Goal: Task Accomplishment & Management: Contribute content

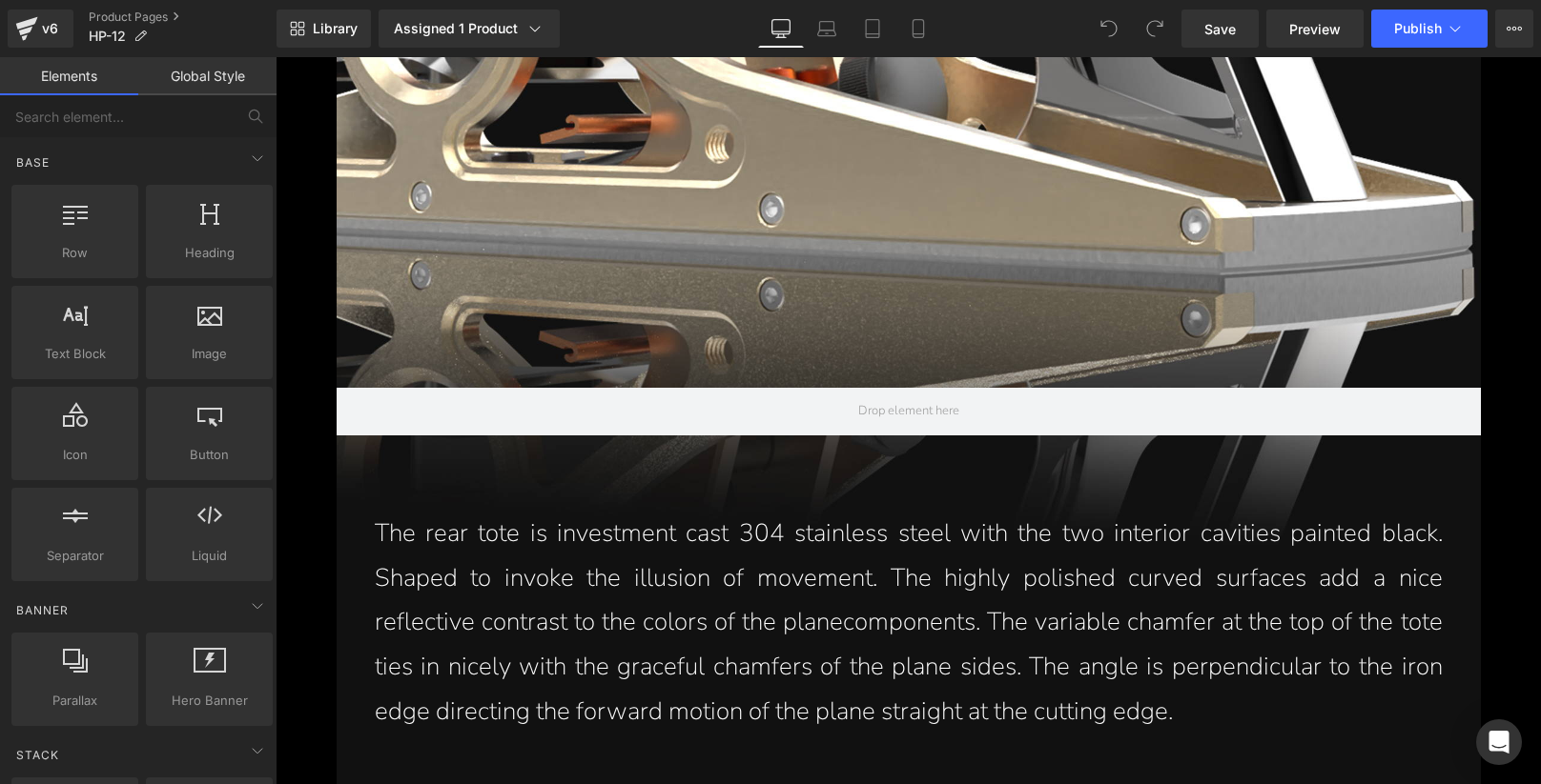
scroll to position [3623, 0]
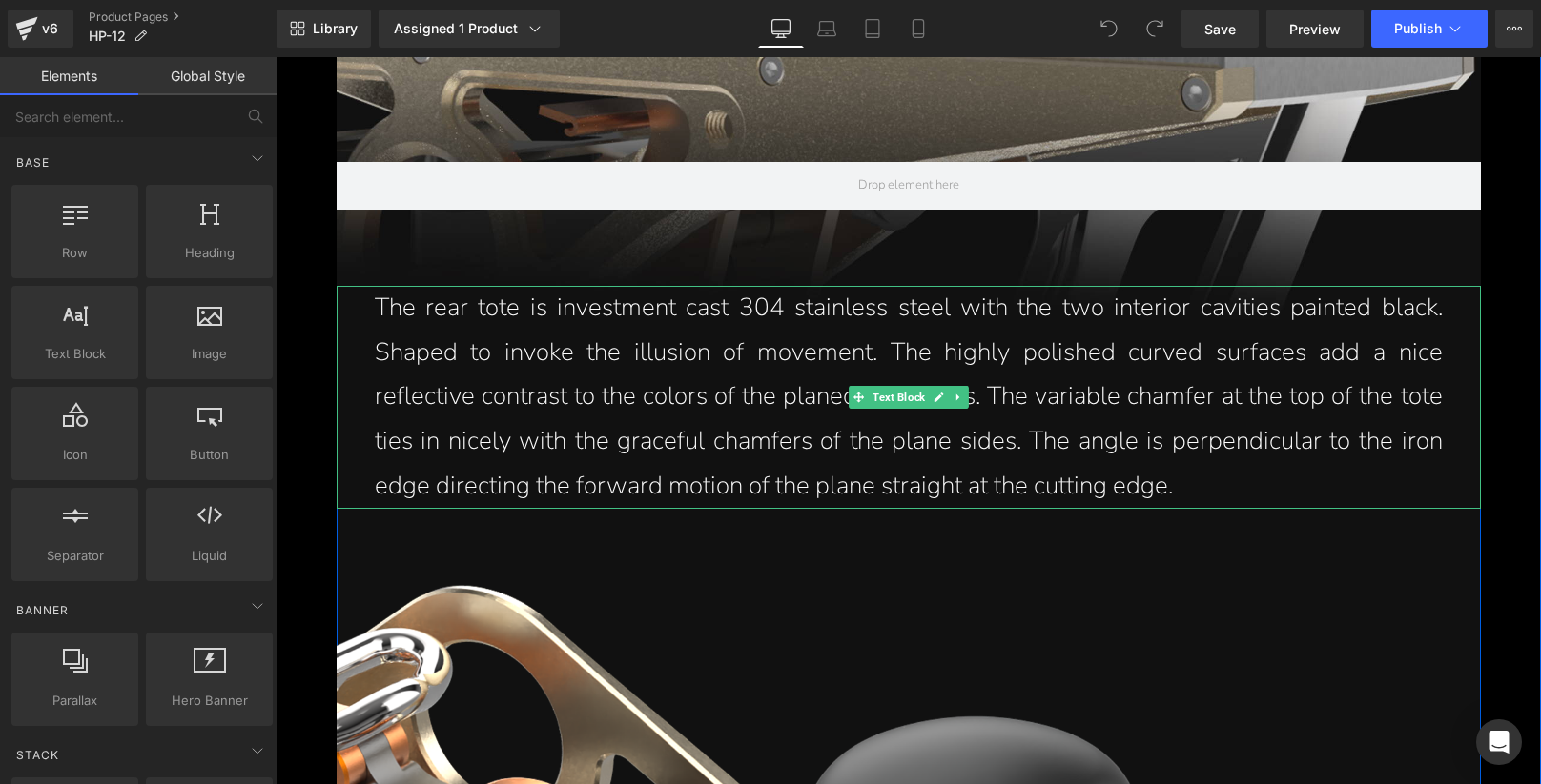
click at [835, 393] on p "The rear tote is investment cast 304 stainless steel with the two interior cavi…" at bounding box center [908, 397] width 1068 height 223
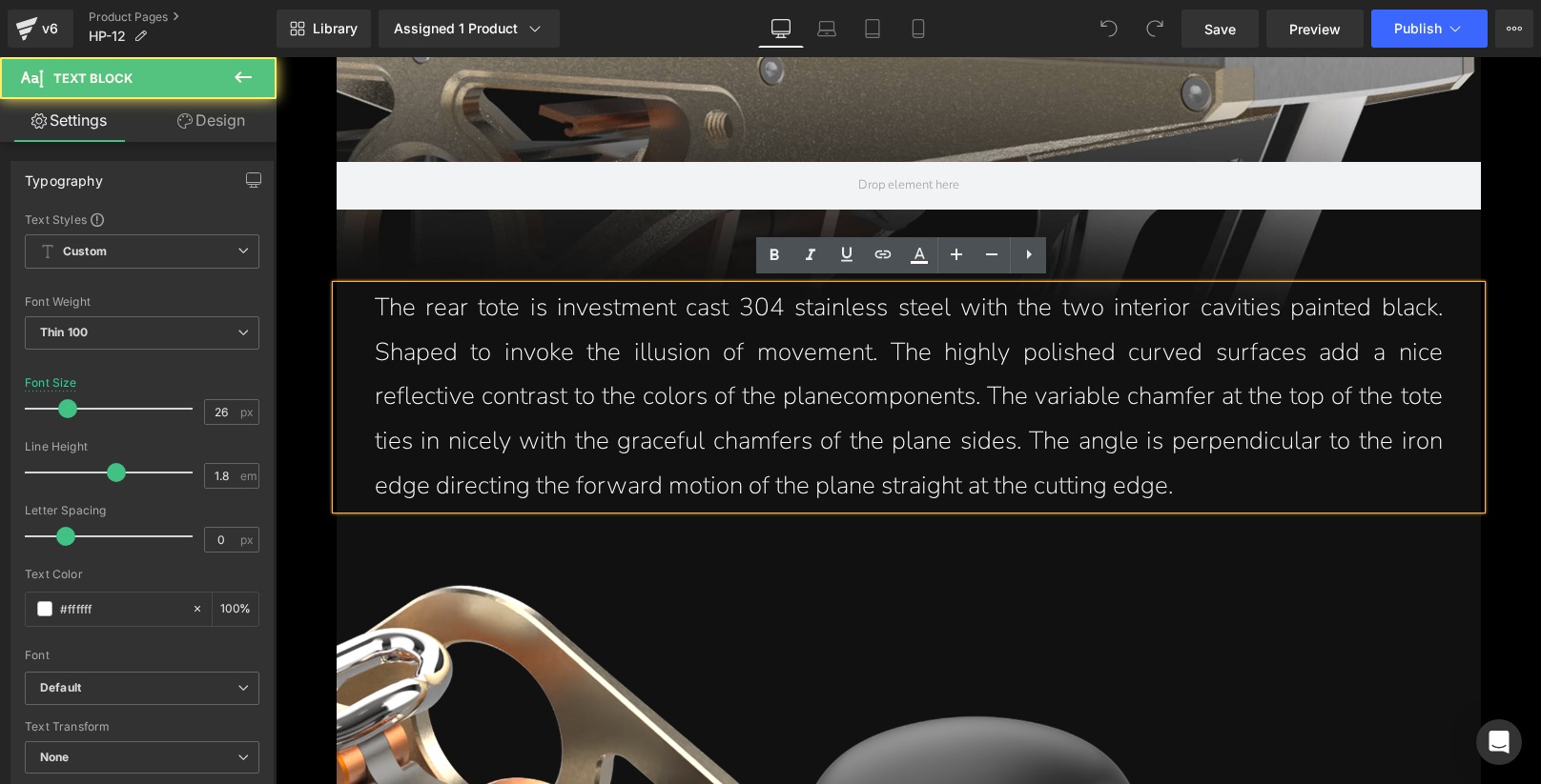
click at [793, 392] on p "The rear tote is investment cast 304 stainless steel with the two interior cavi…" at bounding box center [908, 397] width 1068 height 223
click at [734, 394] on p "The rear tote is investment cast 304 stainless steel with the two interior cavi…" at bounding box center [908, 397] width 1068 height 223
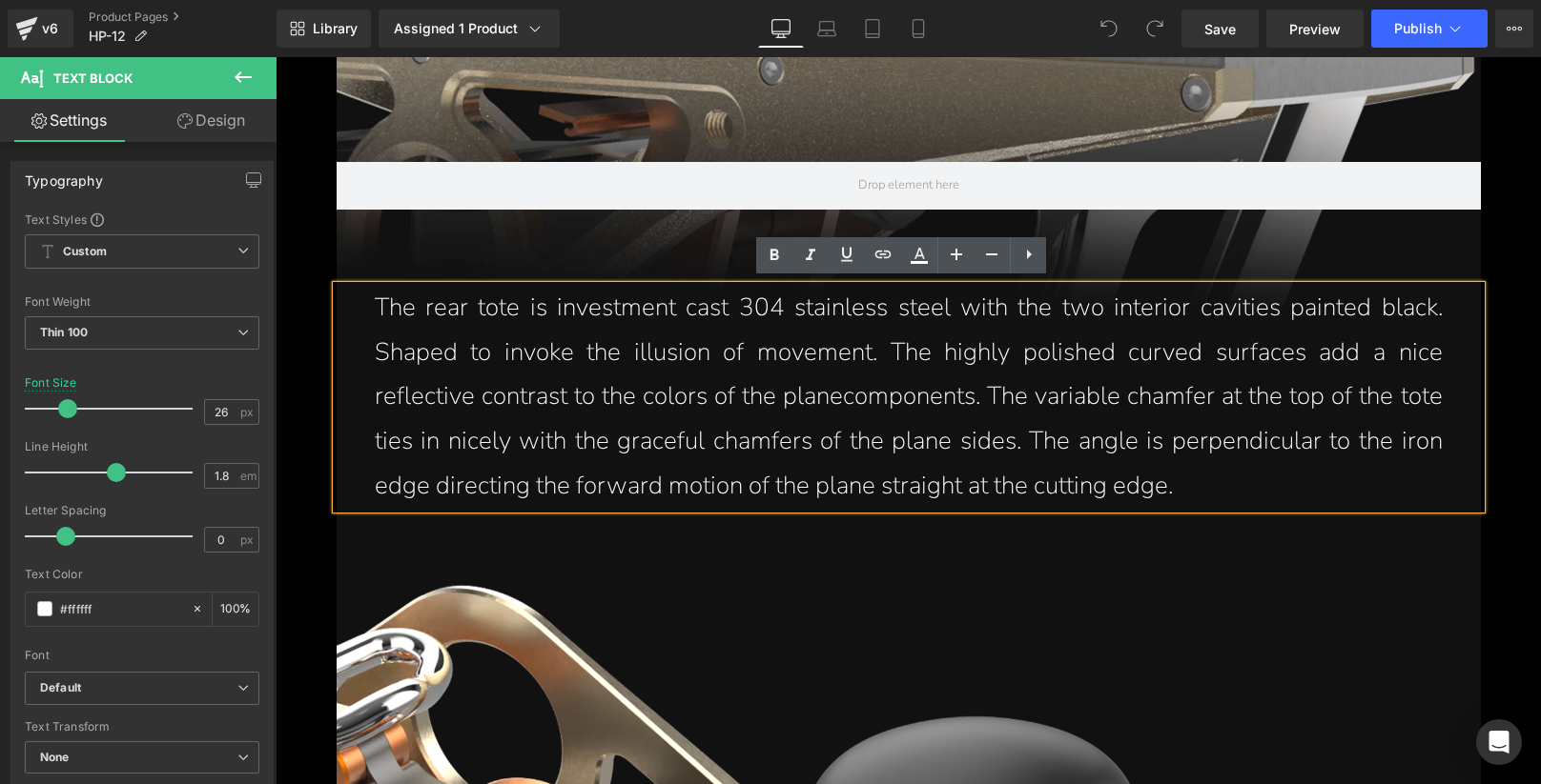
click at [832, 392] on p "The rear tote is investment cast 304 stainless steel with the two interior cavi…" at bounding box center [908, 397] width 1068 height 223
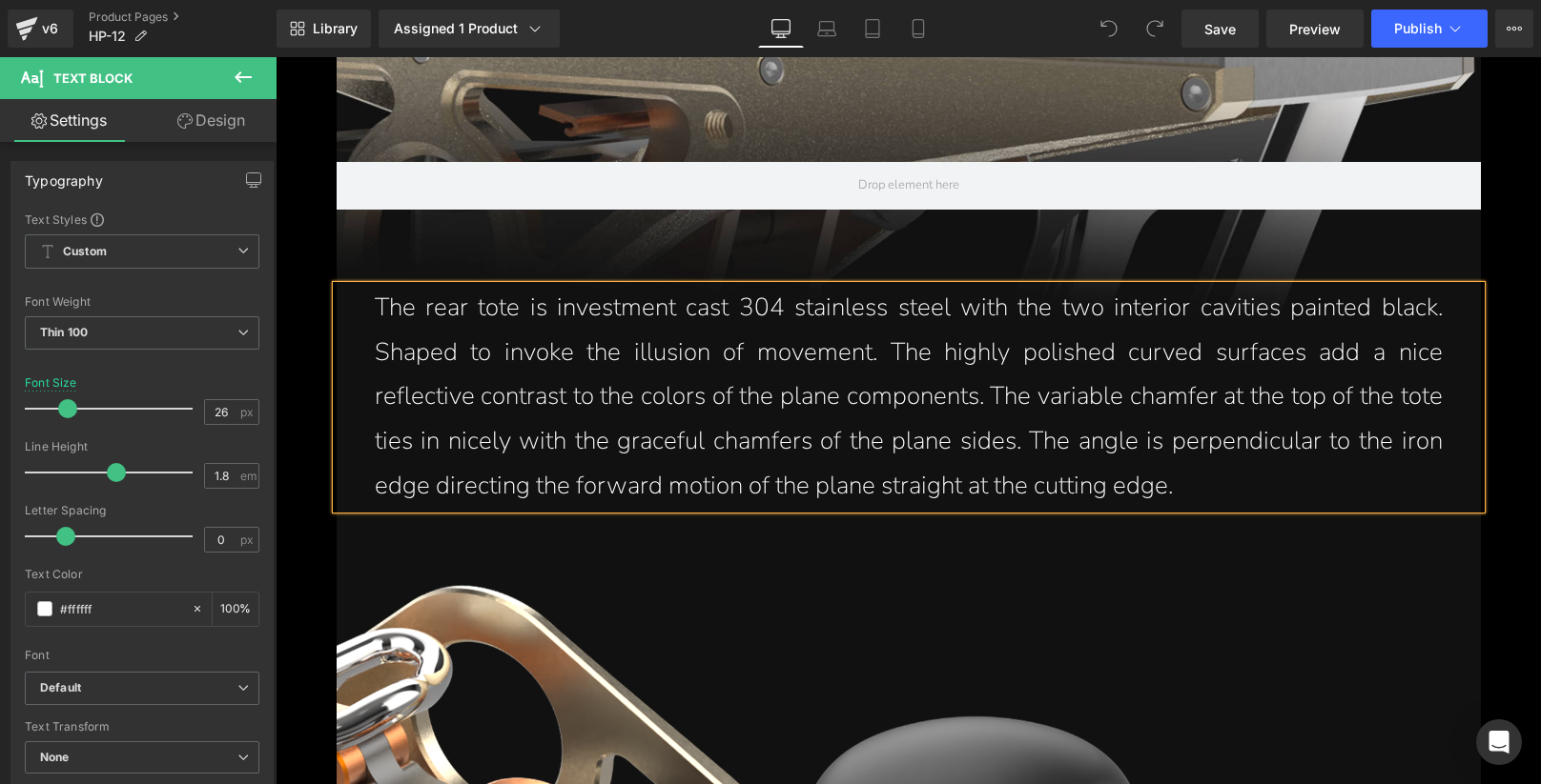
click at [1138, 420] on p "The rear tote is investment cast 304 stainless steel with the two interior cavi…" at bounding box center [908, 397] width 1068 height 223
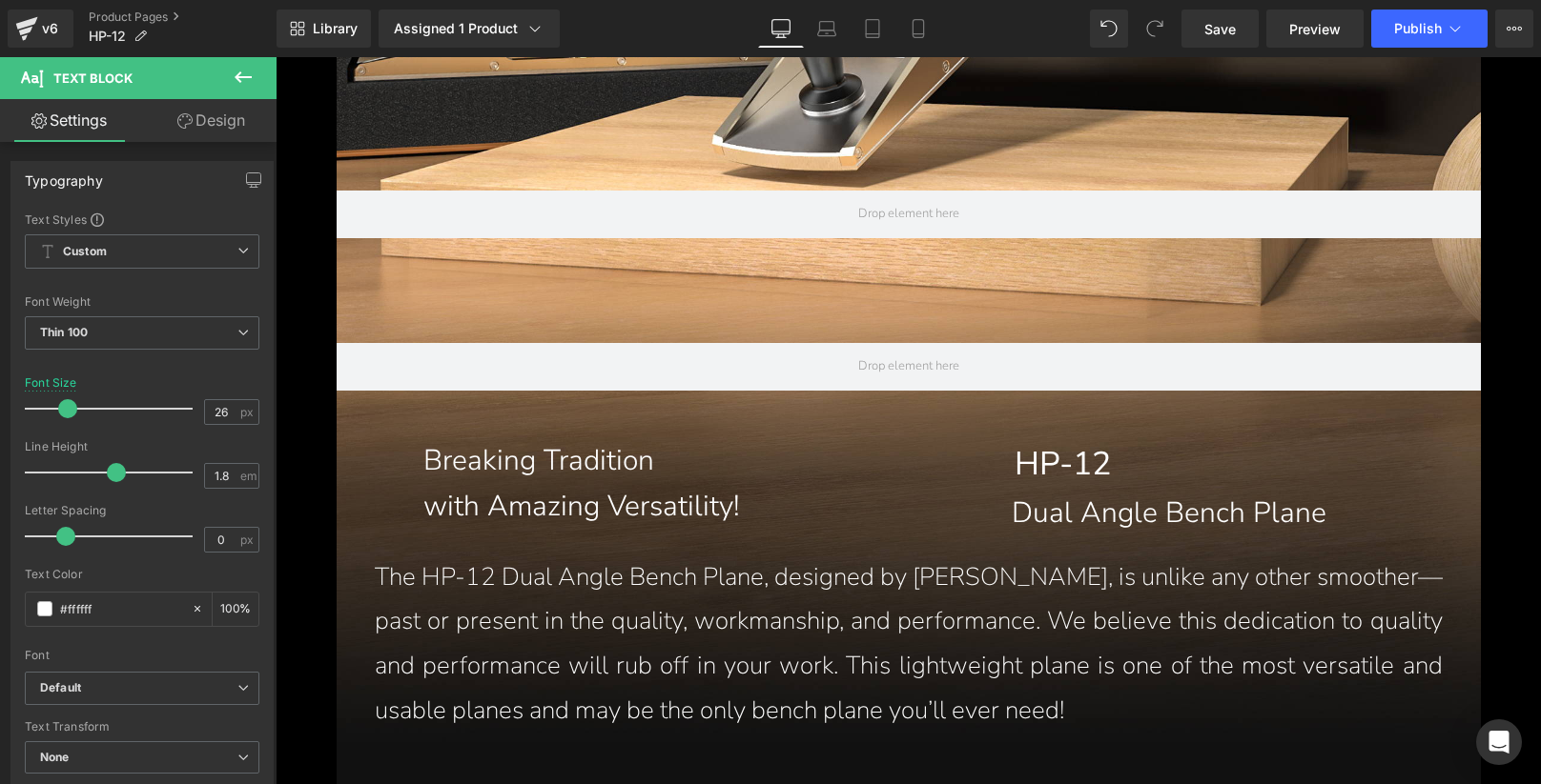
scroll to position [928, 0]
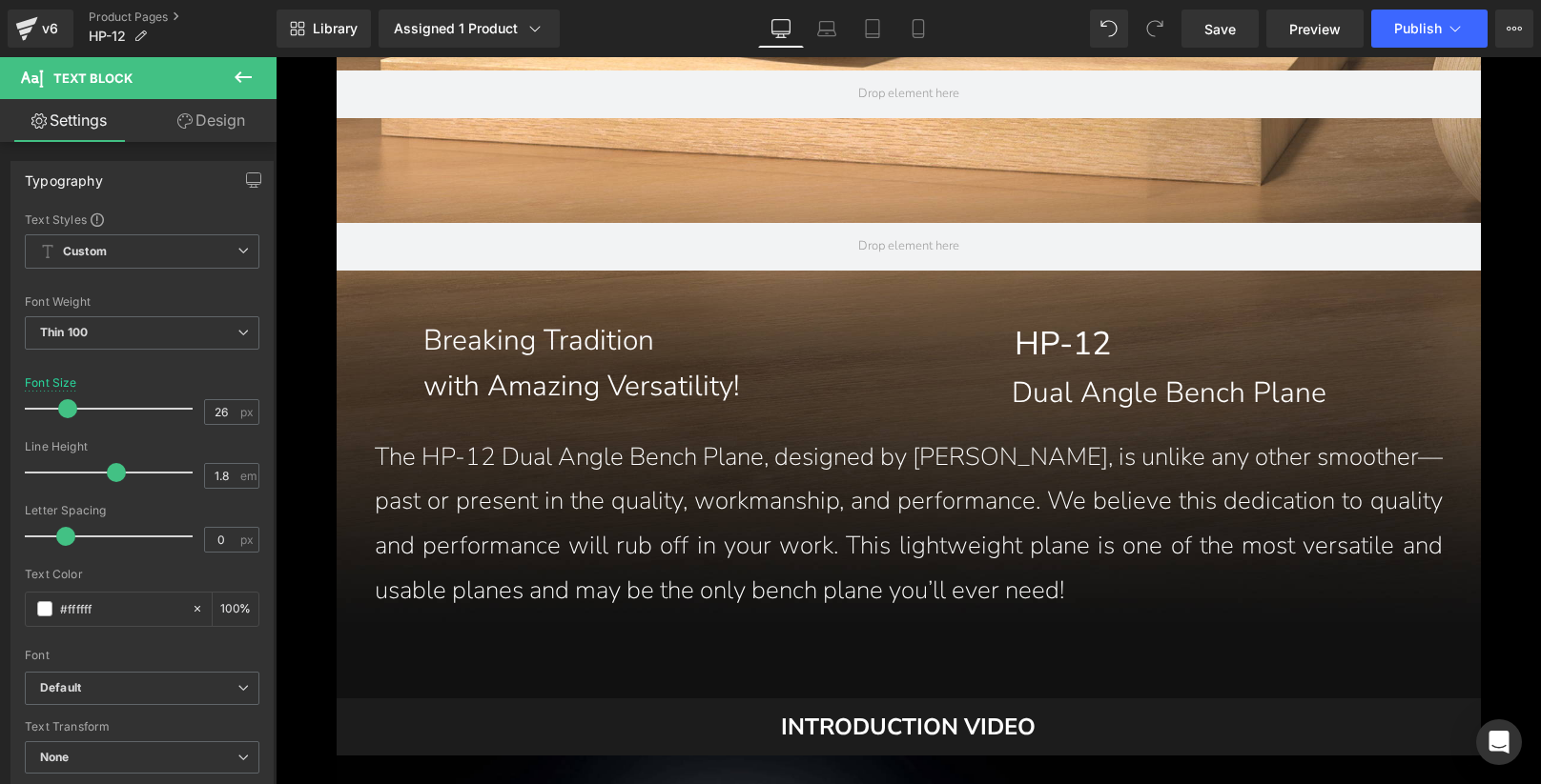
click at [954, 500] on div "The HP-12 Dual Angle Bench Plane, designed by John Economaki, is unlike any oth…" at bounding box center [909, 515] width 1144 height 197
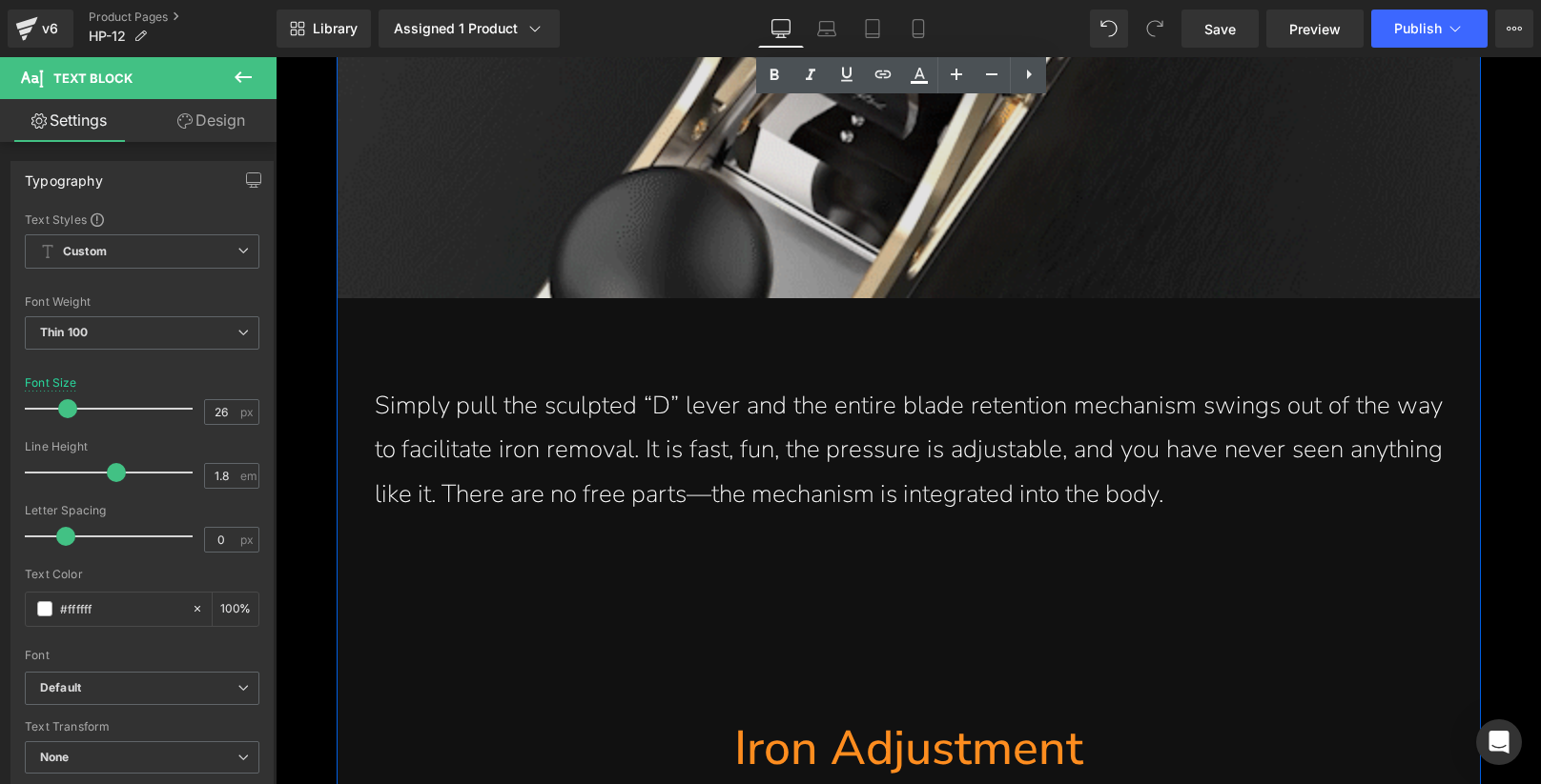
scroll to position [5797, 0]
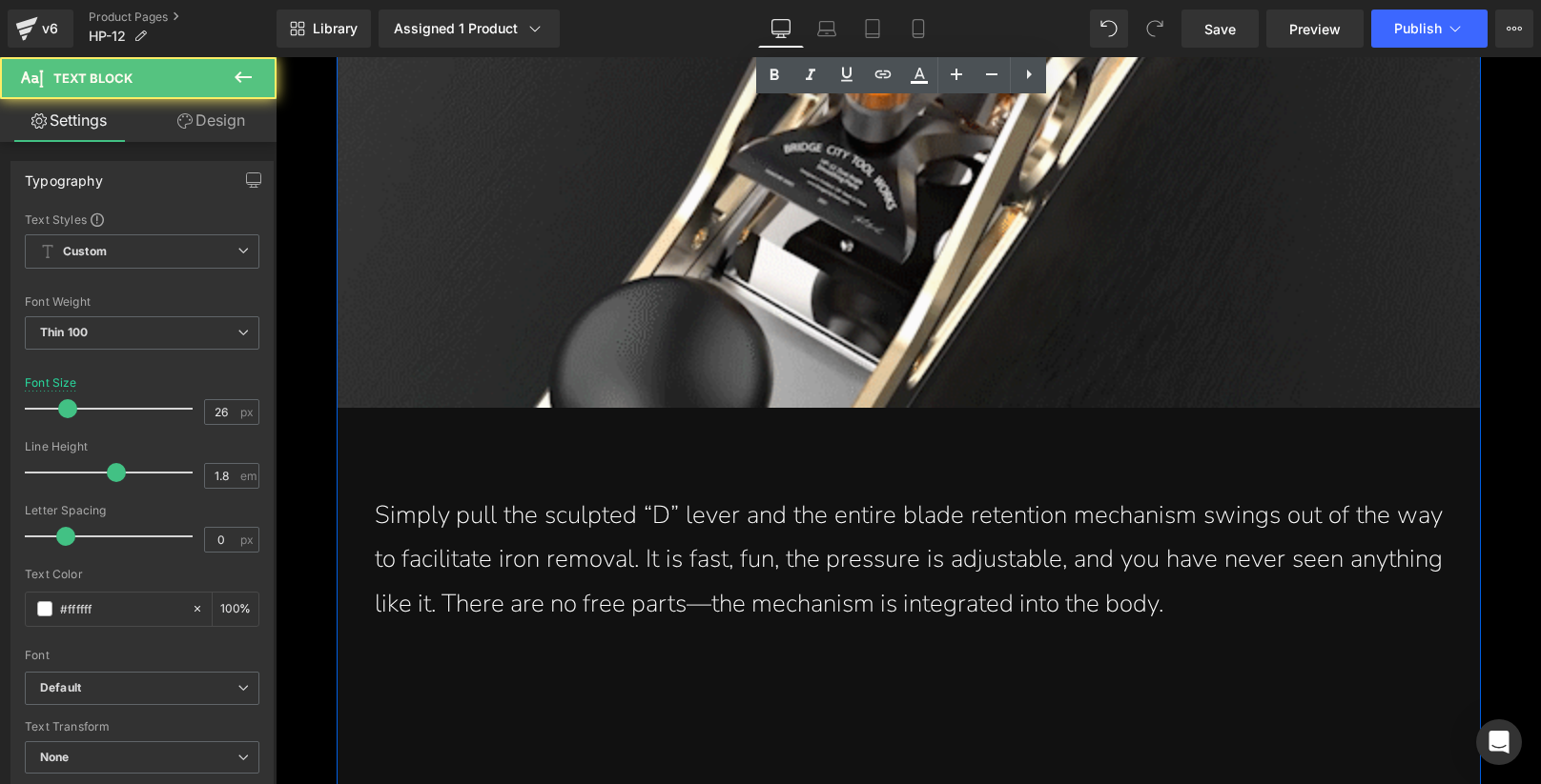
click at [1007, 552] on p "Simply pull the sculpted “D” lever and the entire blade retention mechanism swi…" at bounding box center [908, 560] width 1068 height 133
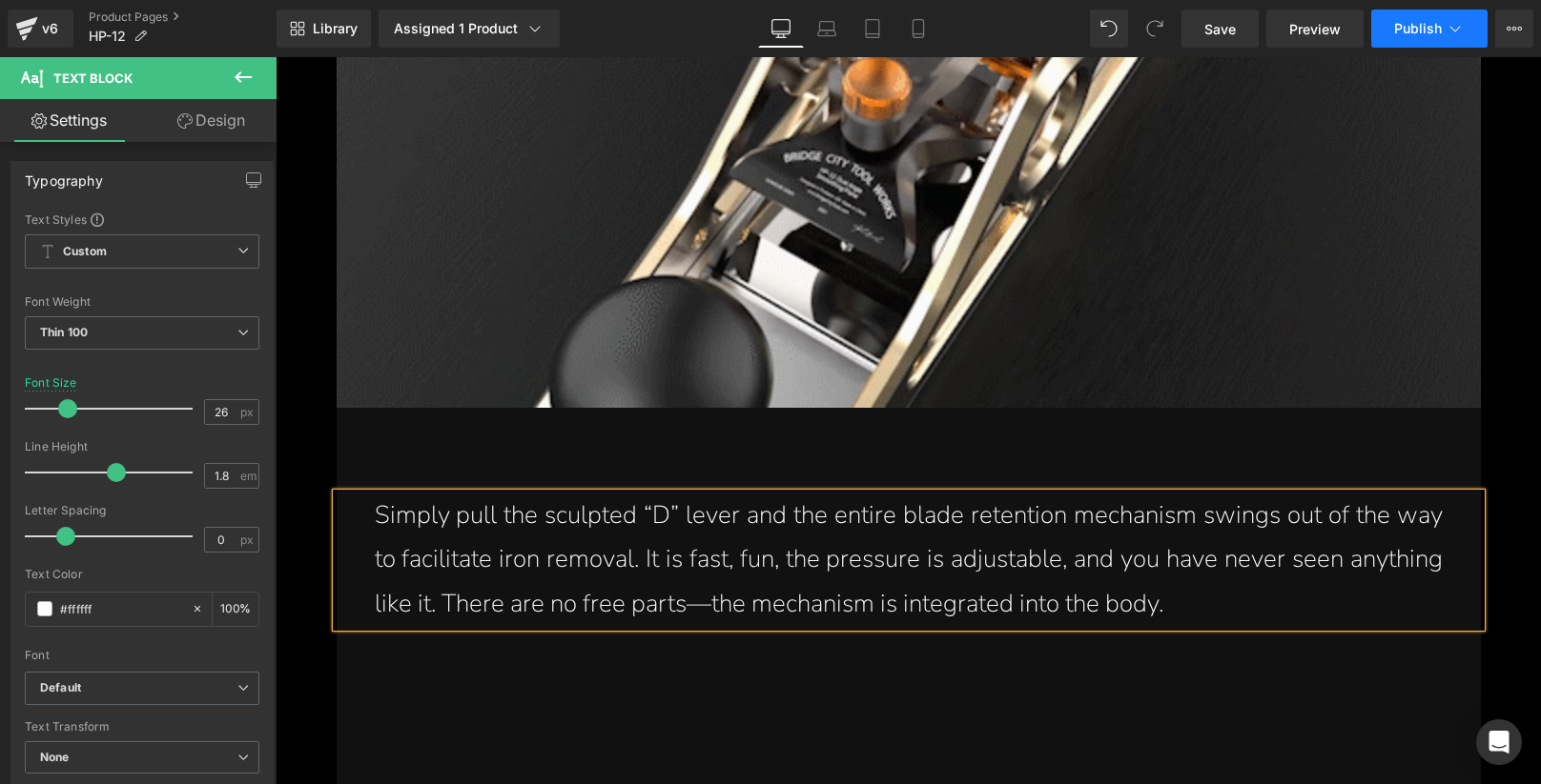
click at [1412, 24] on span "Publish" at bounding box center [1417, 28] width 48 height 15
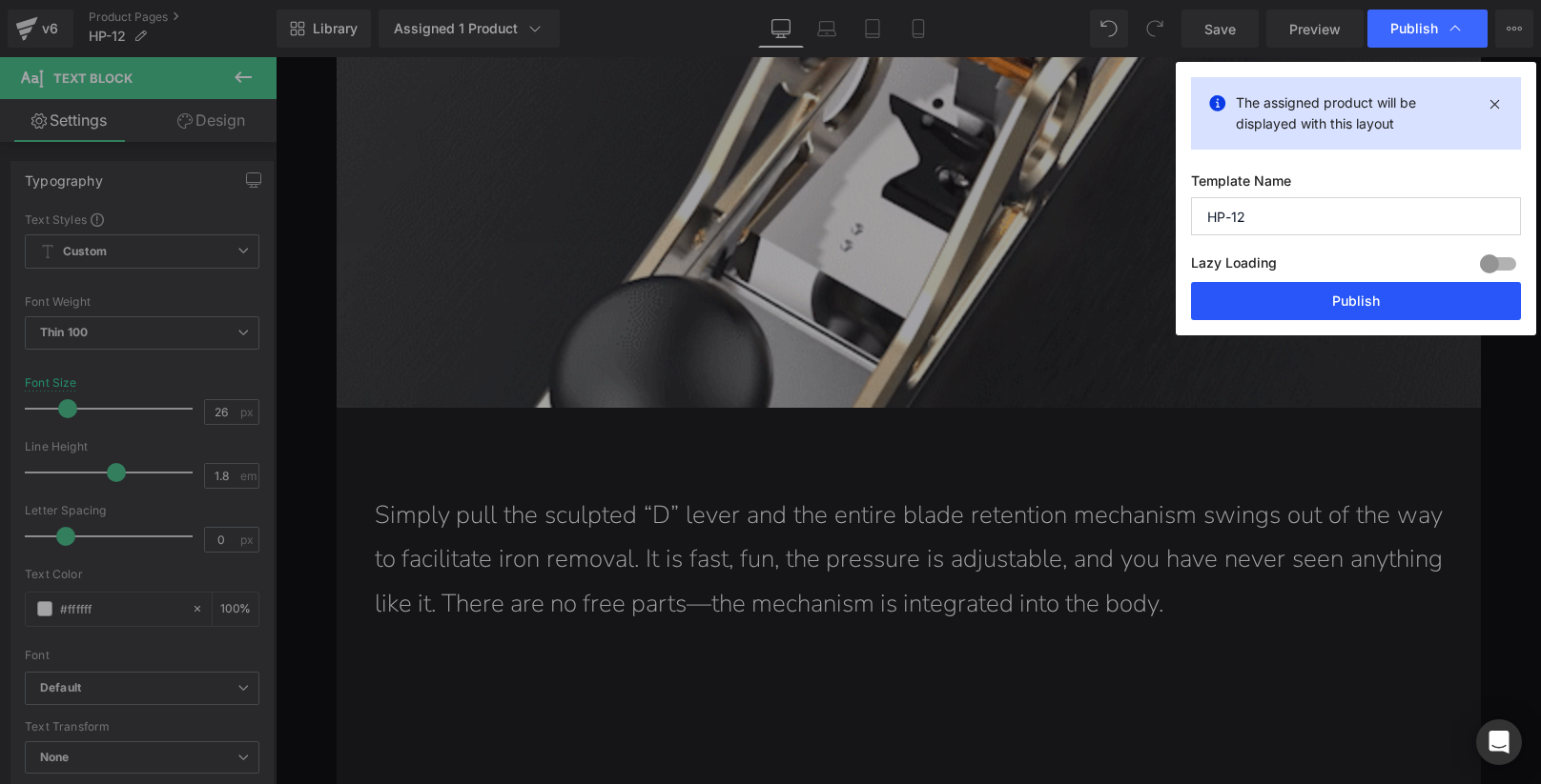
click at [0, 0] on button "Publish" at bounding box center [0, 0] width 0 height 0
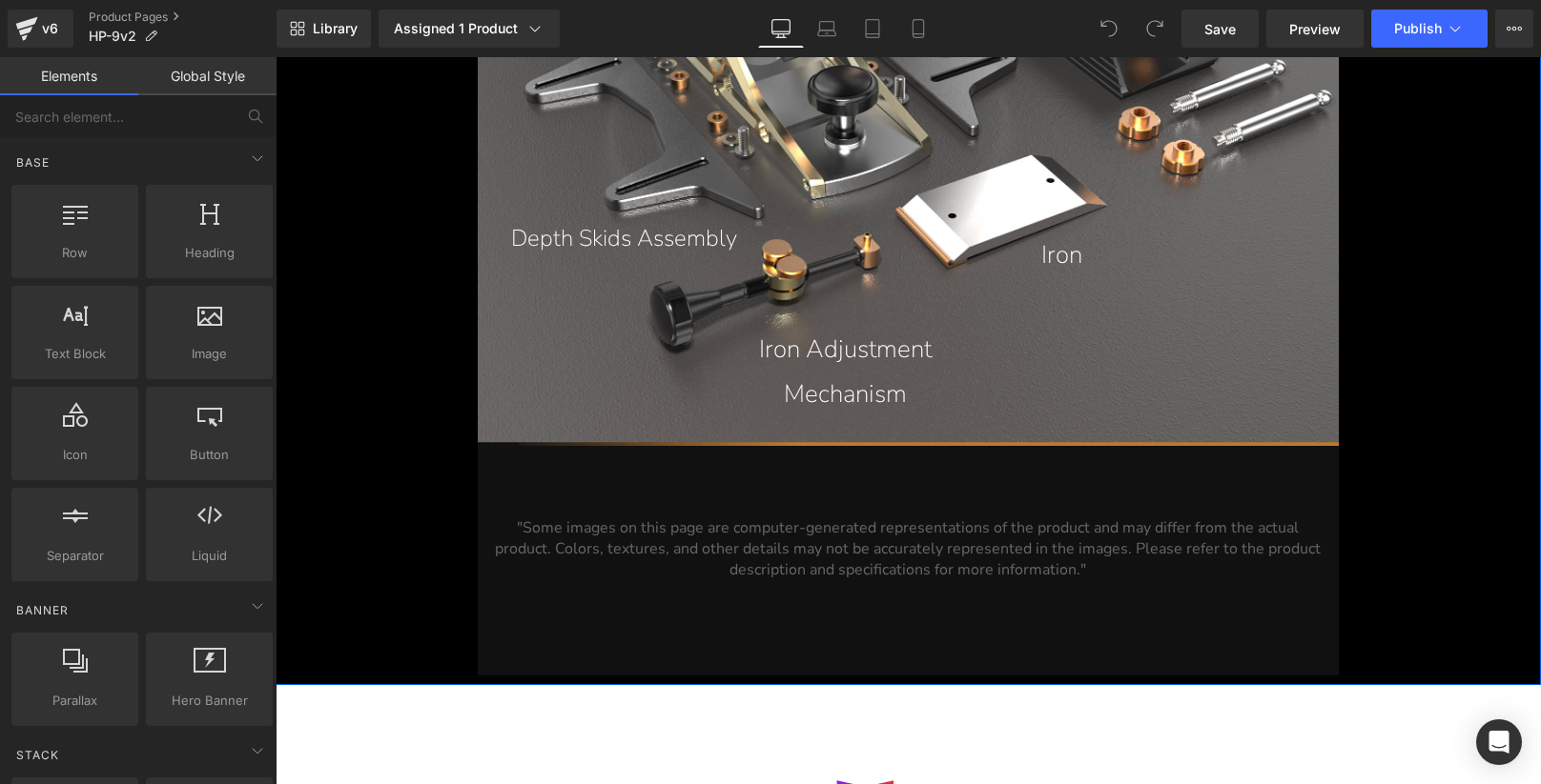
scroll to position [21307, 0]
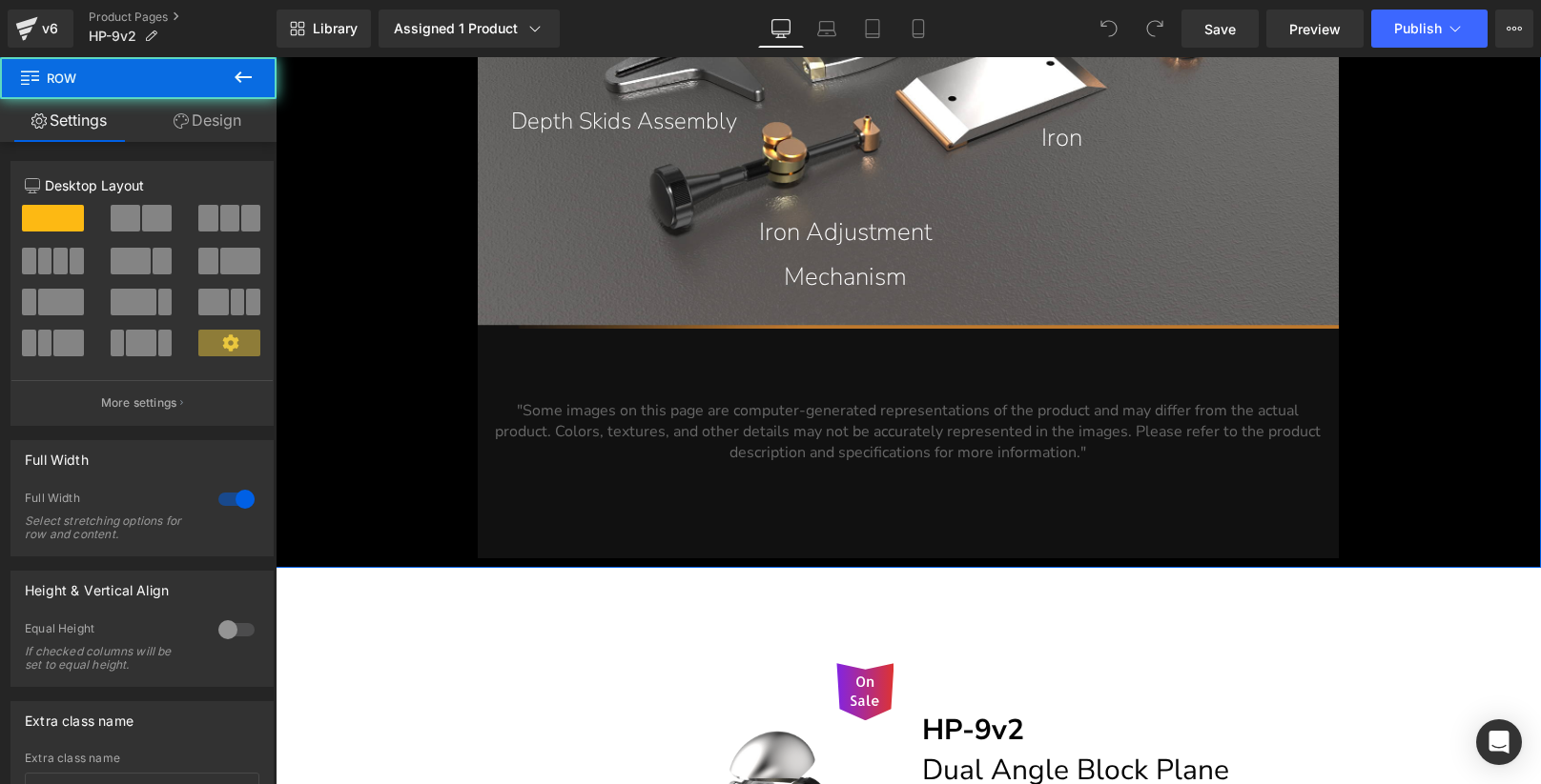
drag, startPoint x: 351, startPoint y: 550, endPoint x: 449, endPoint y: 450, distance: 140.0
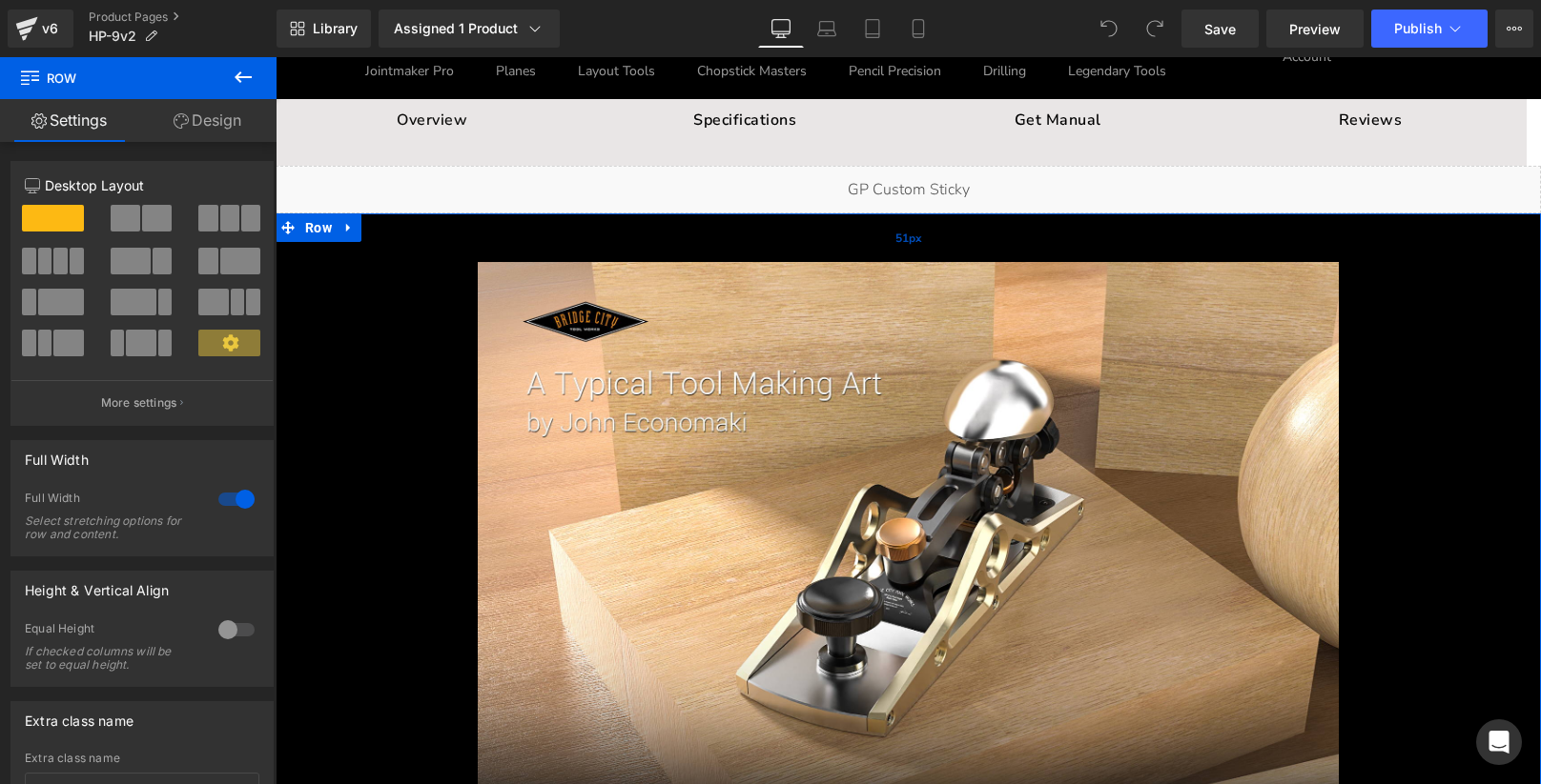
scroll to position [84, 0]
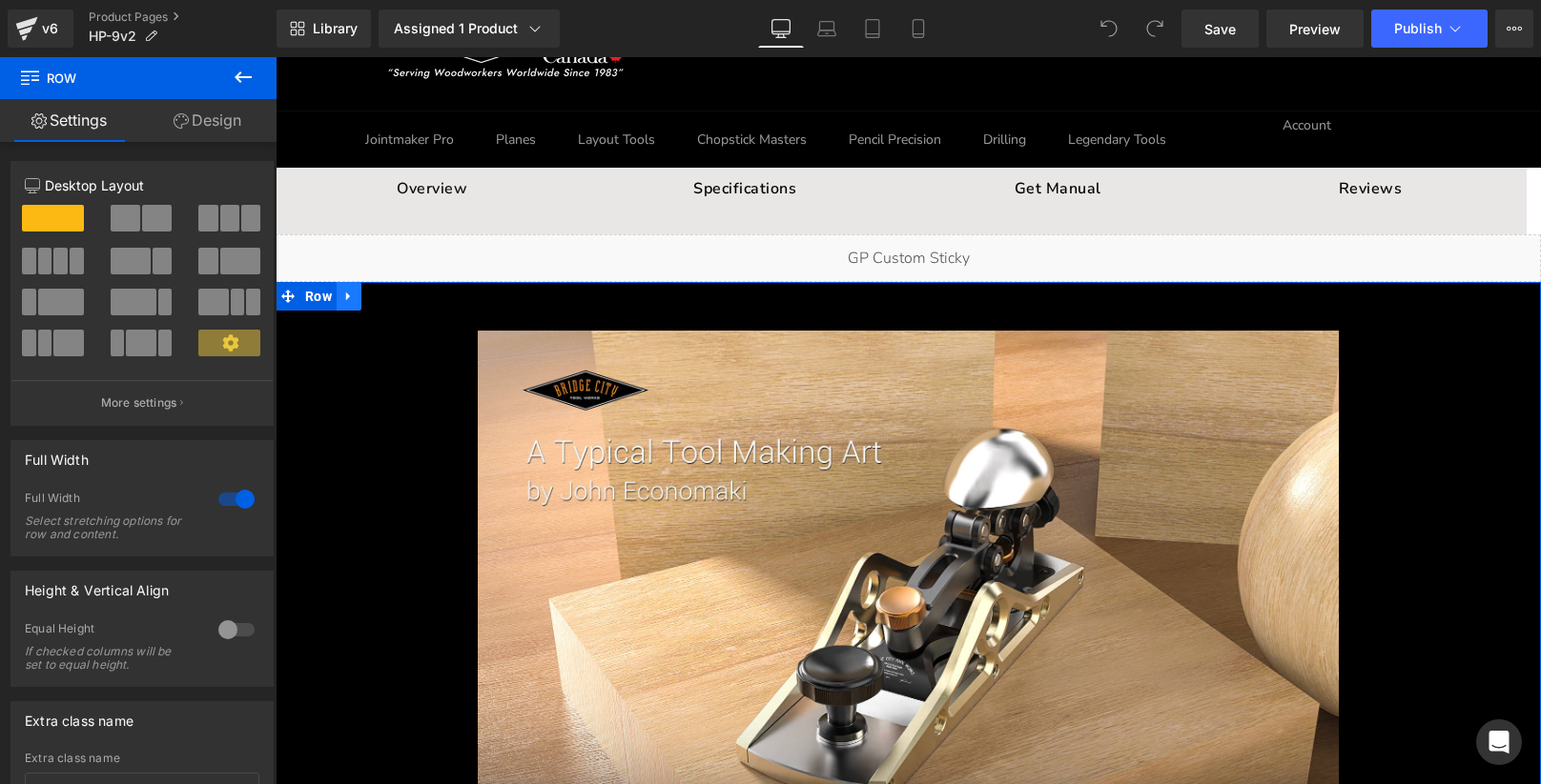
click at [344, 296] on icon at bounding box center [348, 297] width 13 height 14
click at [342, 294] on icon at bounding box center [348, 297] width 13 height 14
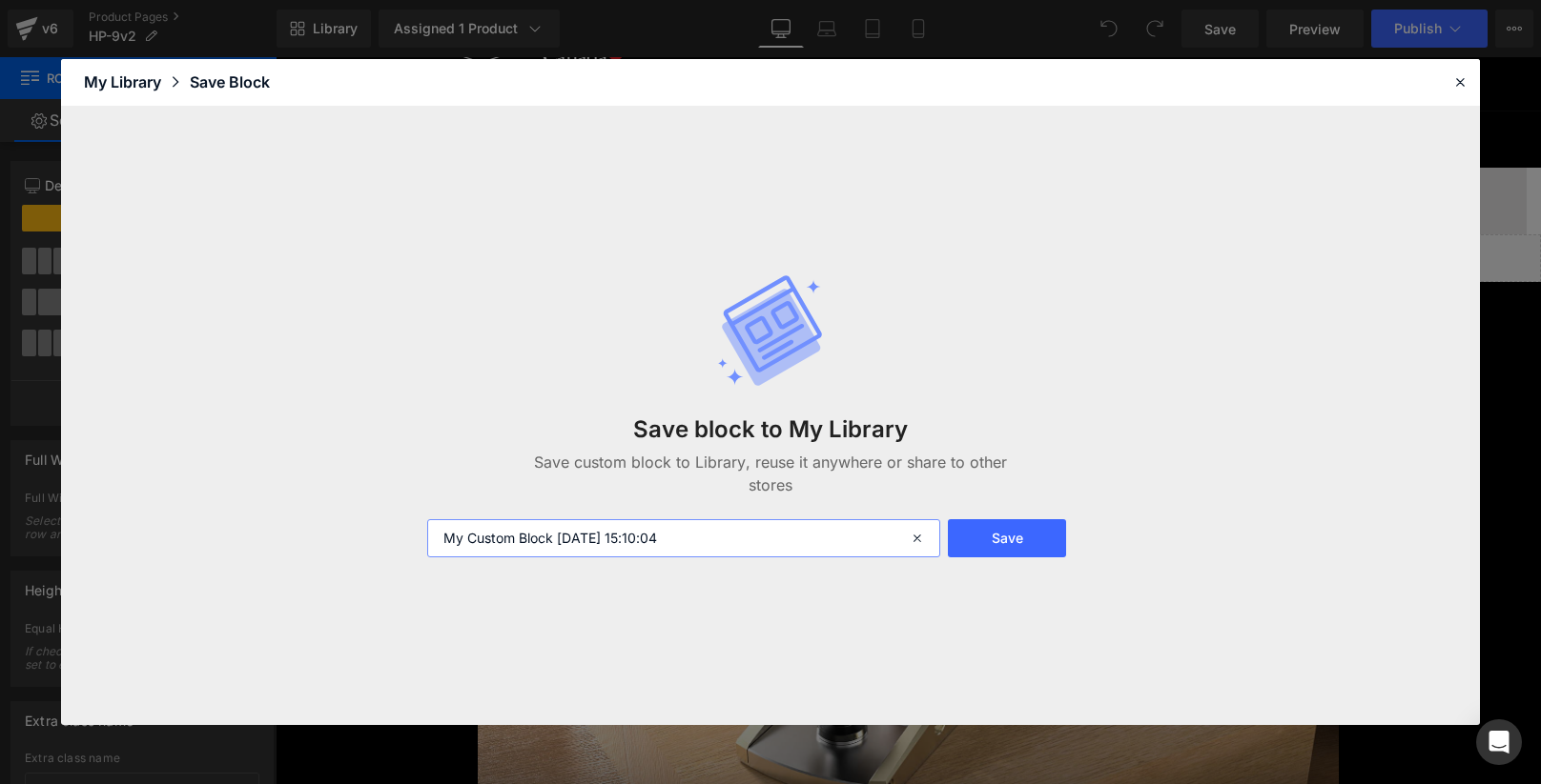
click at [720, 539] on input "My Custom Block [DATE] 15:10:04" at bounding box center [683, 538] width 513 height 38
drag, startPoint x: 738, startPoint y: 541, endPoint x: 402, endPoint y: 538, distance: 336.0
click at [402, 538] on div "Save block to My Library Save custom block to Library, reuse it anywhere or sha…" at bounding box center [770, 416] width 1418 height 620
click at [460, 540] on input "HP9V2" at bounding box center [683, 538] width 513 height 38
click at [445, 542] on input "HP 9V2" at bounding box center [683, 538] width 513 height 38
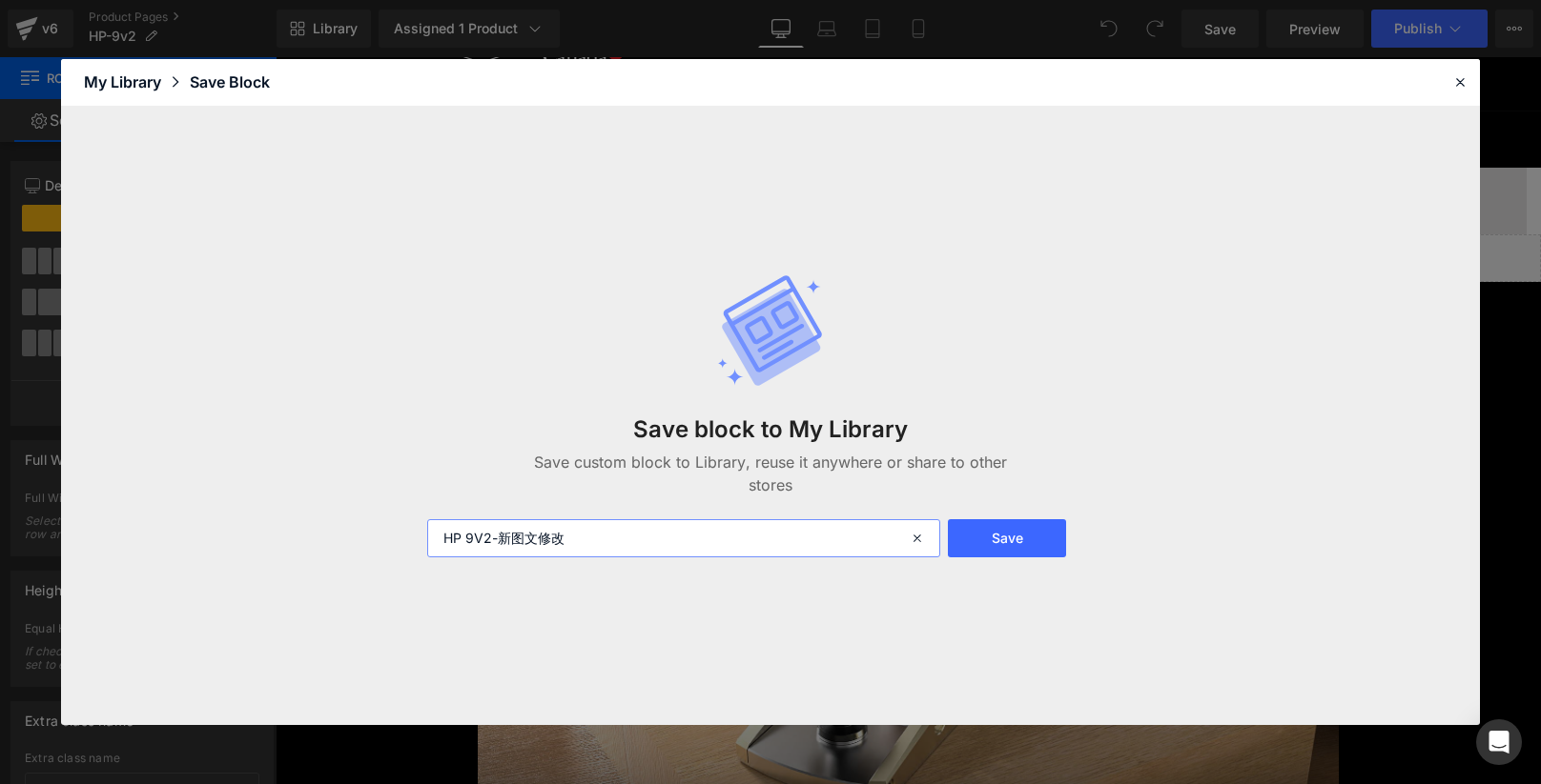
type input "HP 9V2-新图文修改"
click at [1007, 536] on button "Save" at bounding box center [1007, 538] width 119 height 38
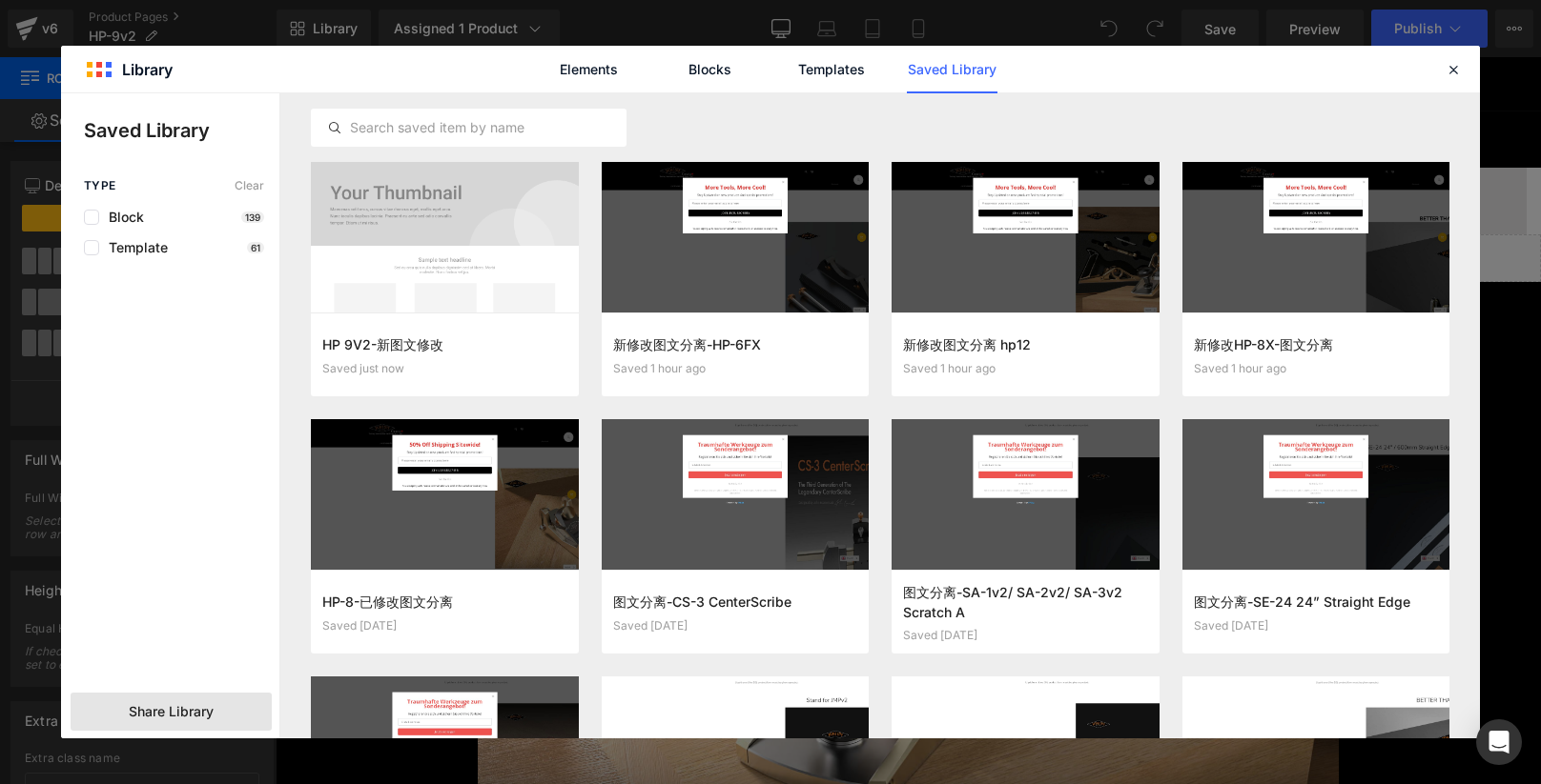
click at [197, 716] on span "Share Library" at bounding box center [170, 711] width 85 height 19
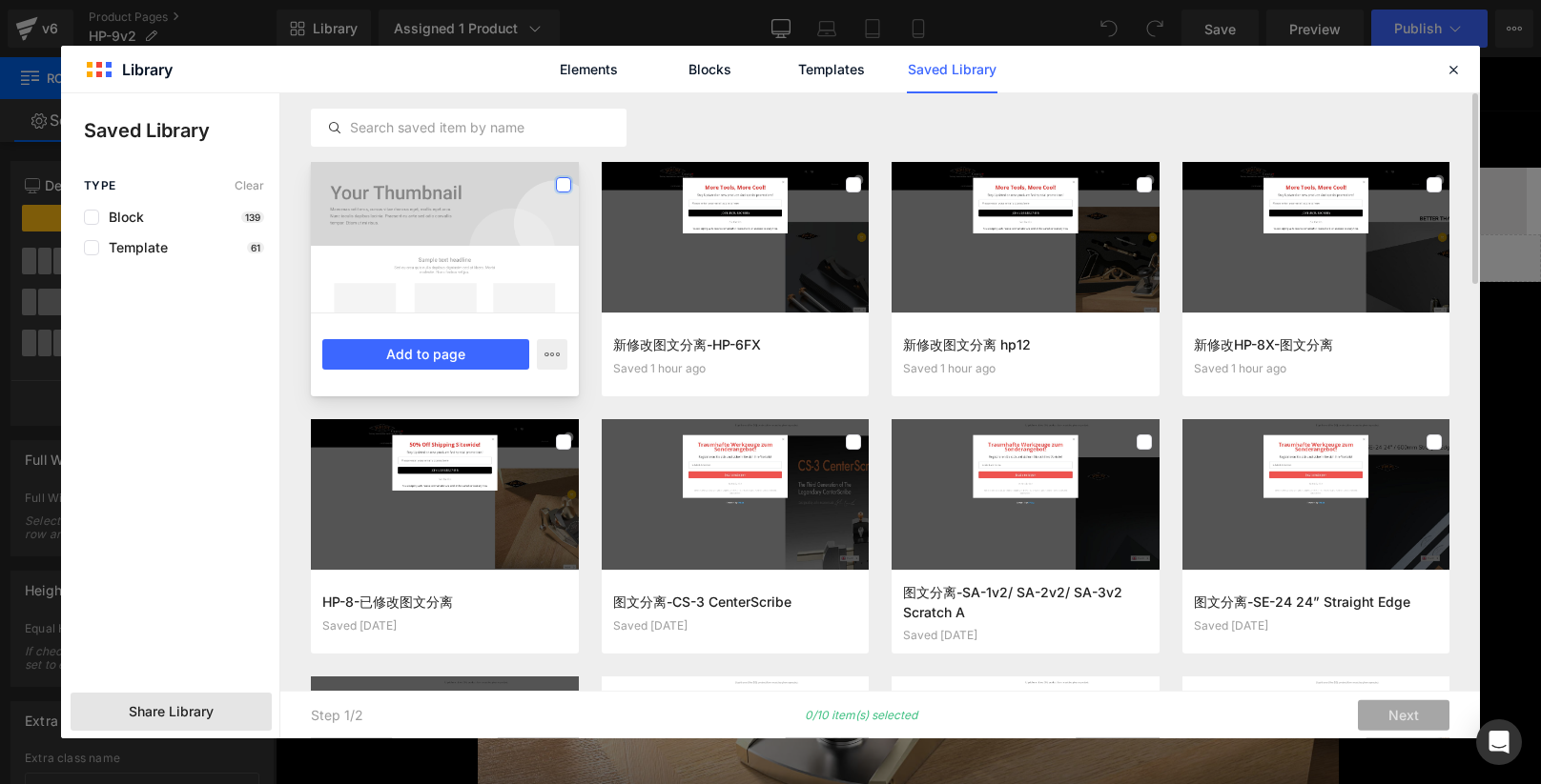
click at [567, 186] on label at bounding box center [563, 184] width 15 height 15
click at [433, 357] on button "Add to page" at bounding box center [426, 355] width 207 height 31
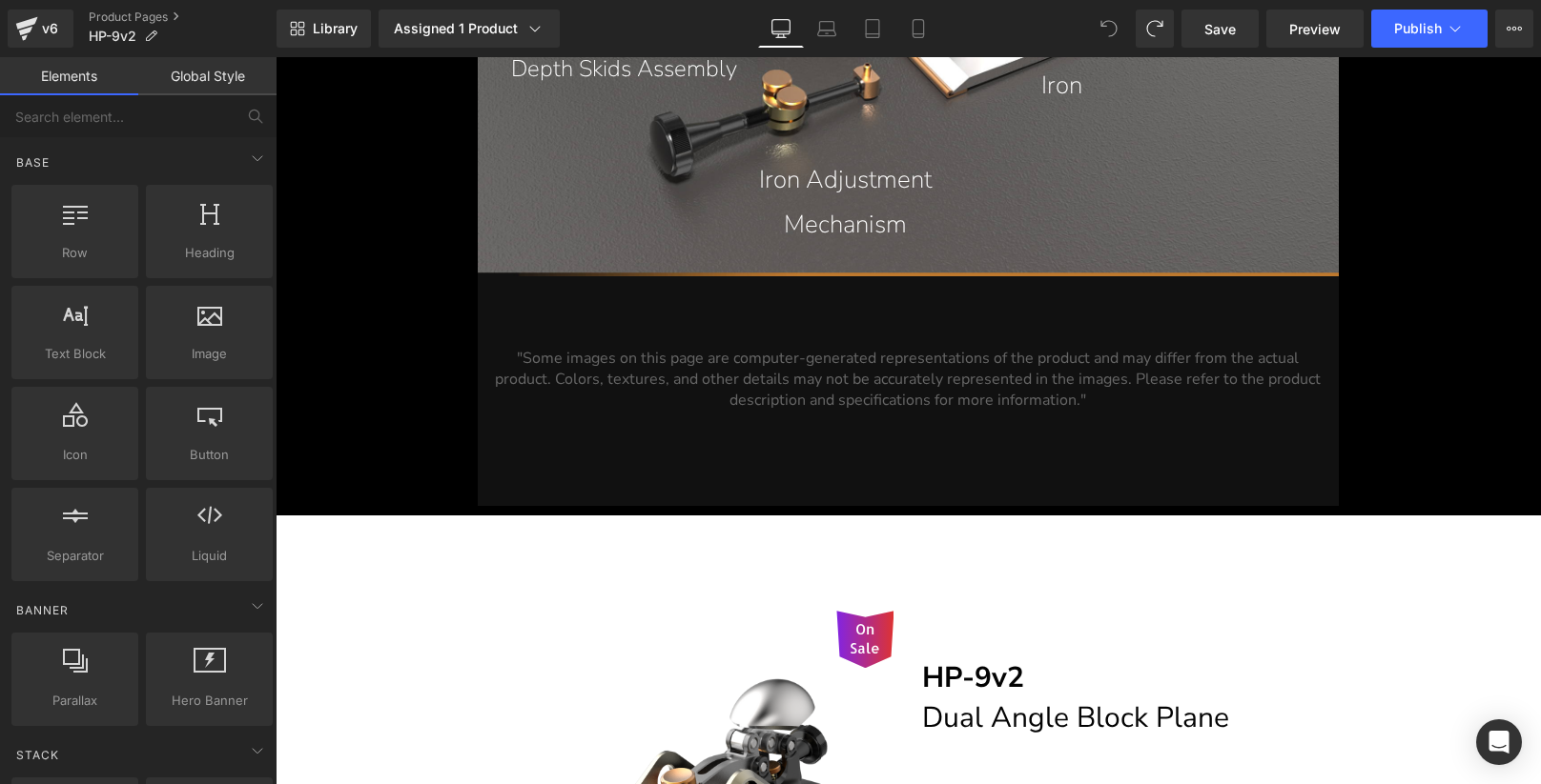
scroll to position [21038, 0]
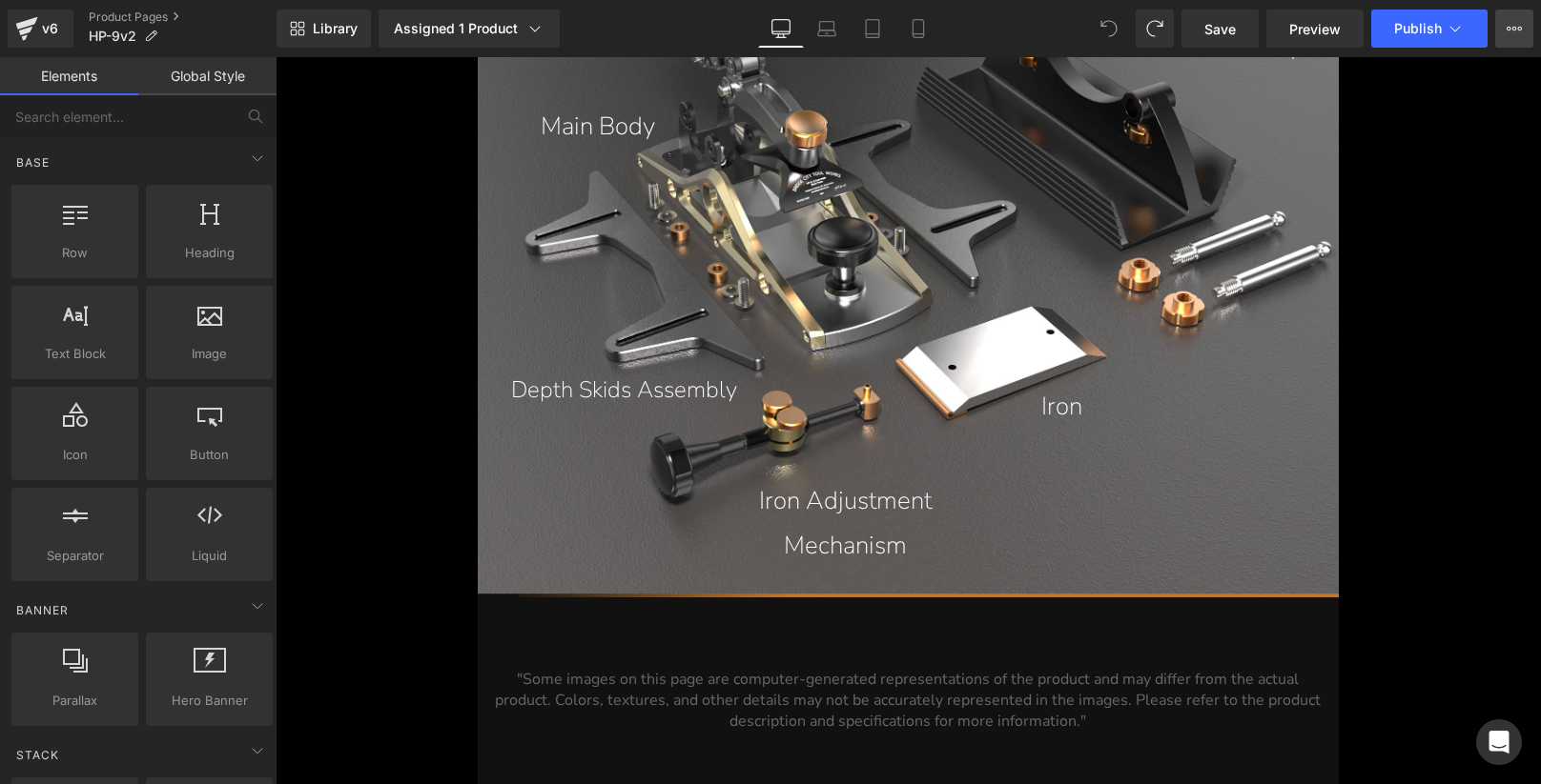
click at [1510, 31] on icon at bounding box center [1513, 28] width 15 height 15
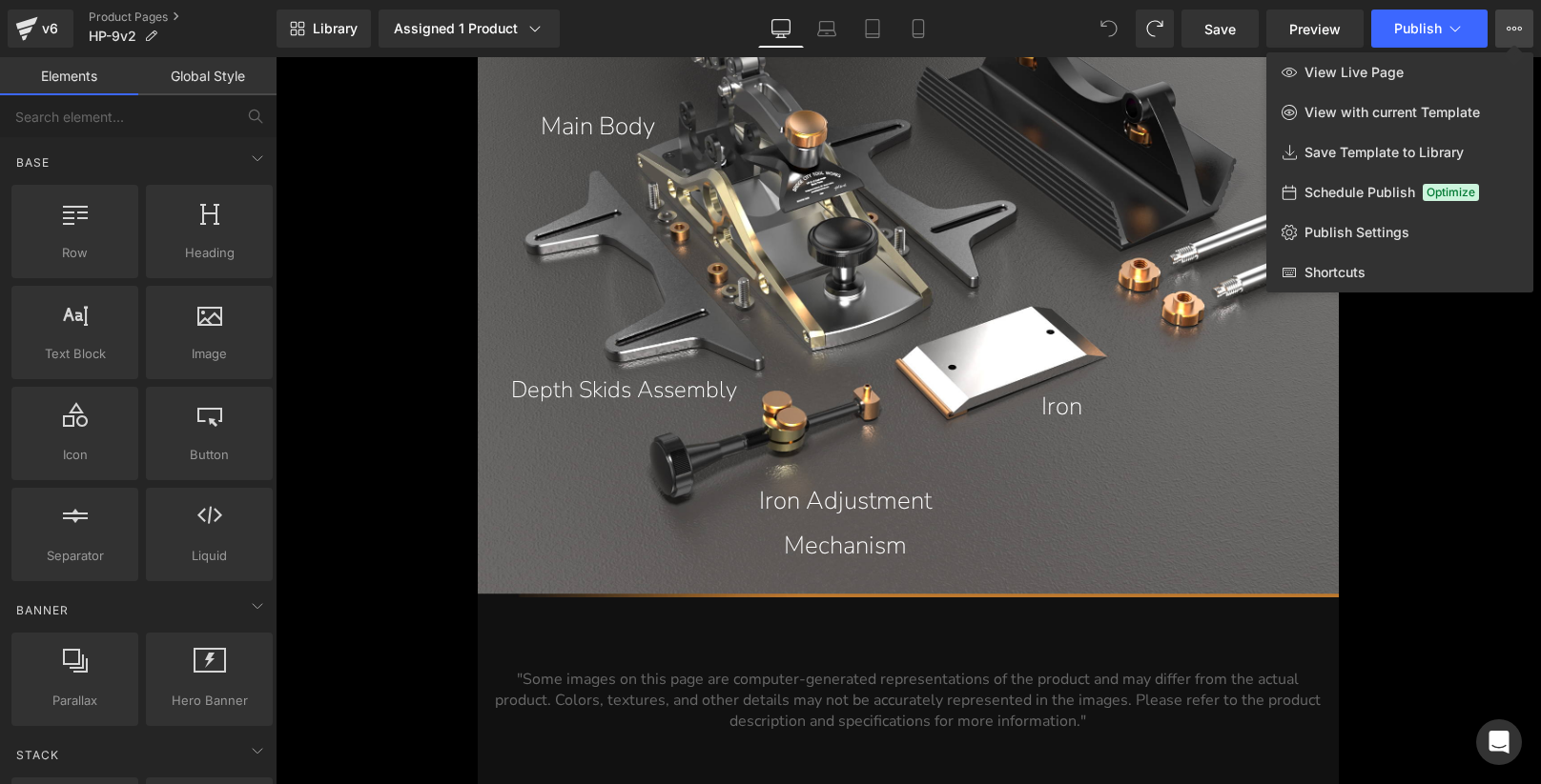
click at [1476, 442] on div at bounding box center [907, 420] width 1265 height 727
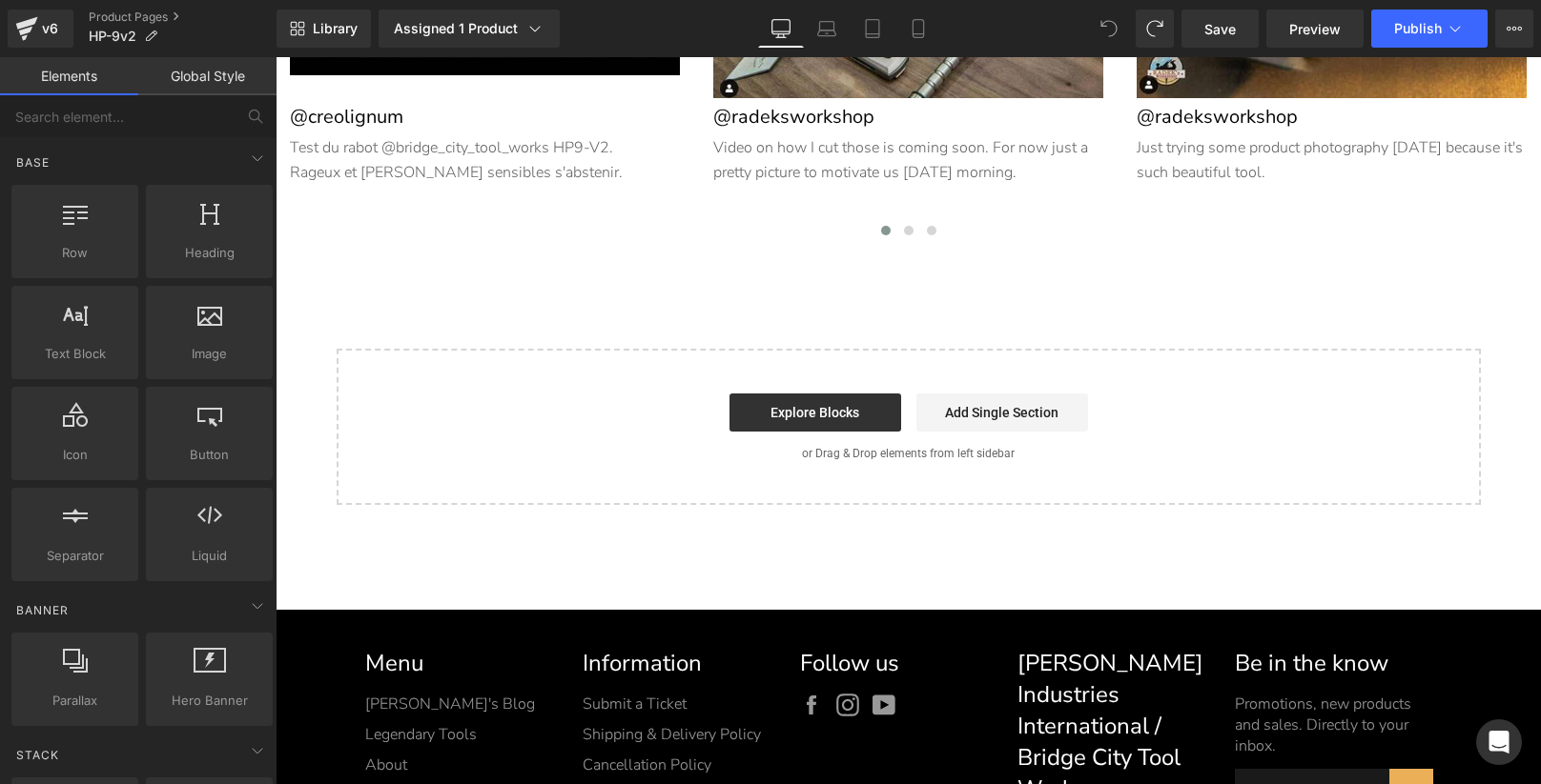
scroll to position [23232, 0]
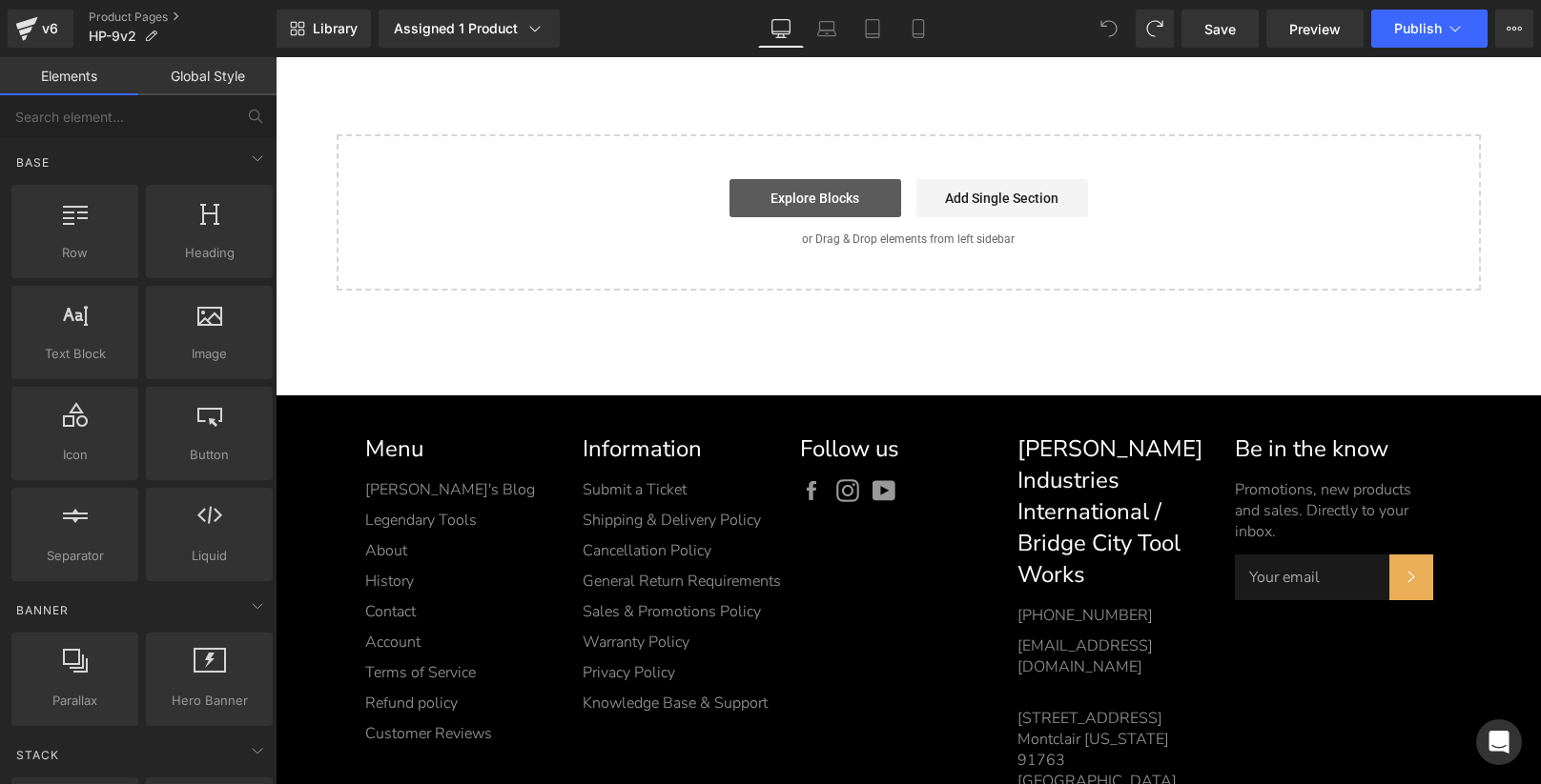
click at [831, 185] on link "Explore Blocks" at bounding box center [815, 198] width 171 height 38
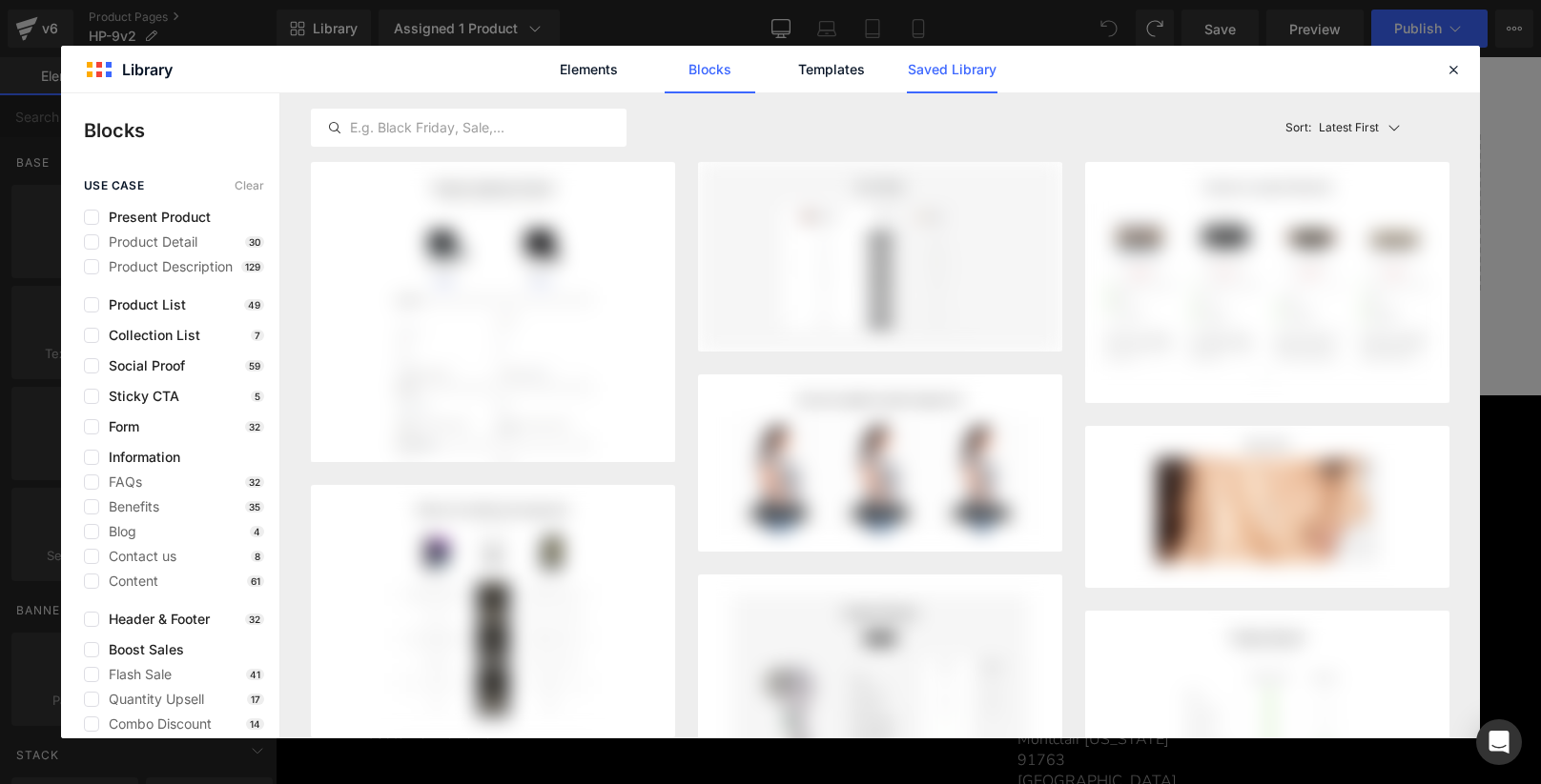
click at [933, 65] on link "Saved Library" at bounding box center [952, 70] width 91 height 48
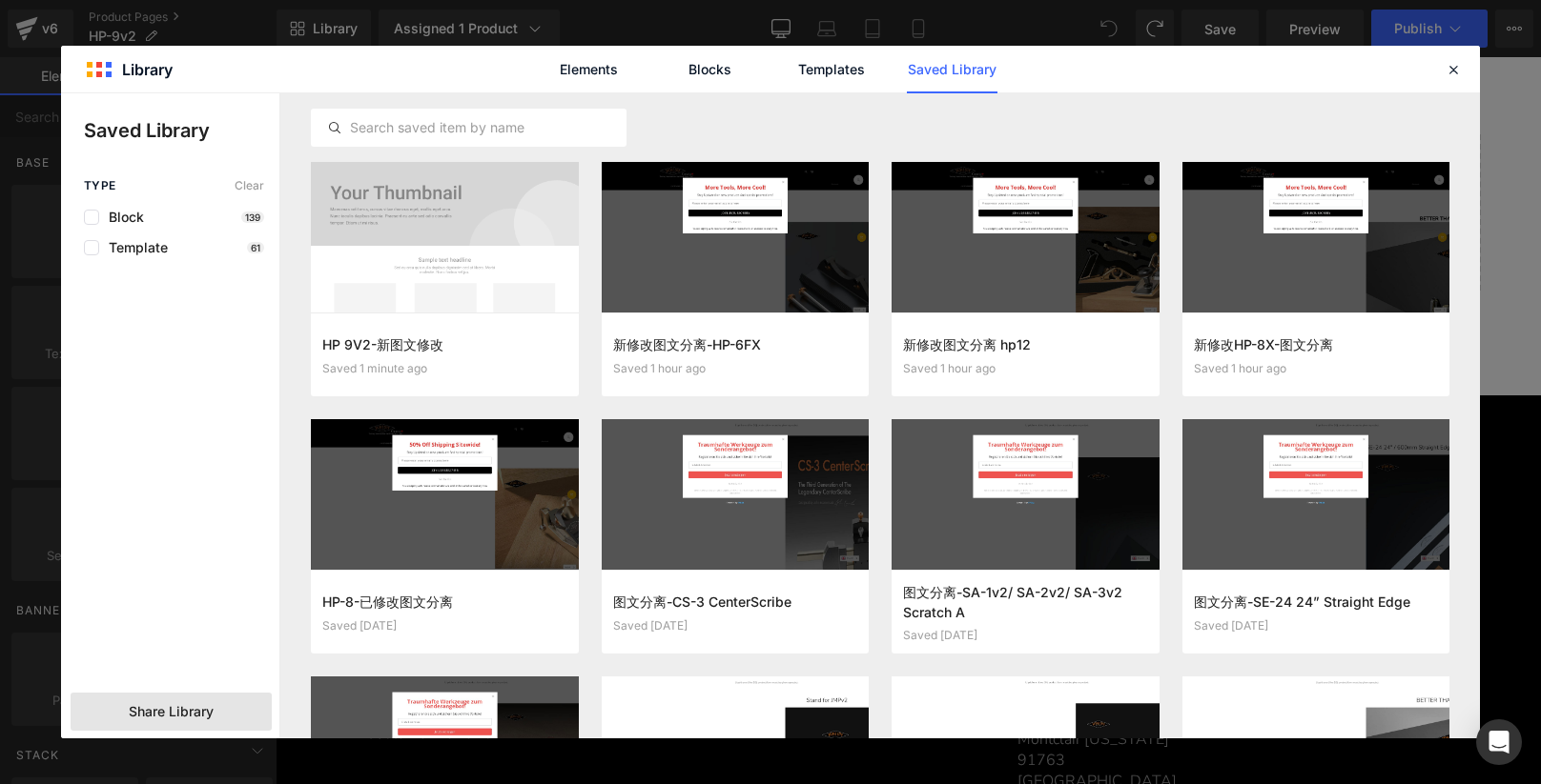
click at [156, 262] on div "Share Library" at bounding box center [632, 262] width 1265 height 0
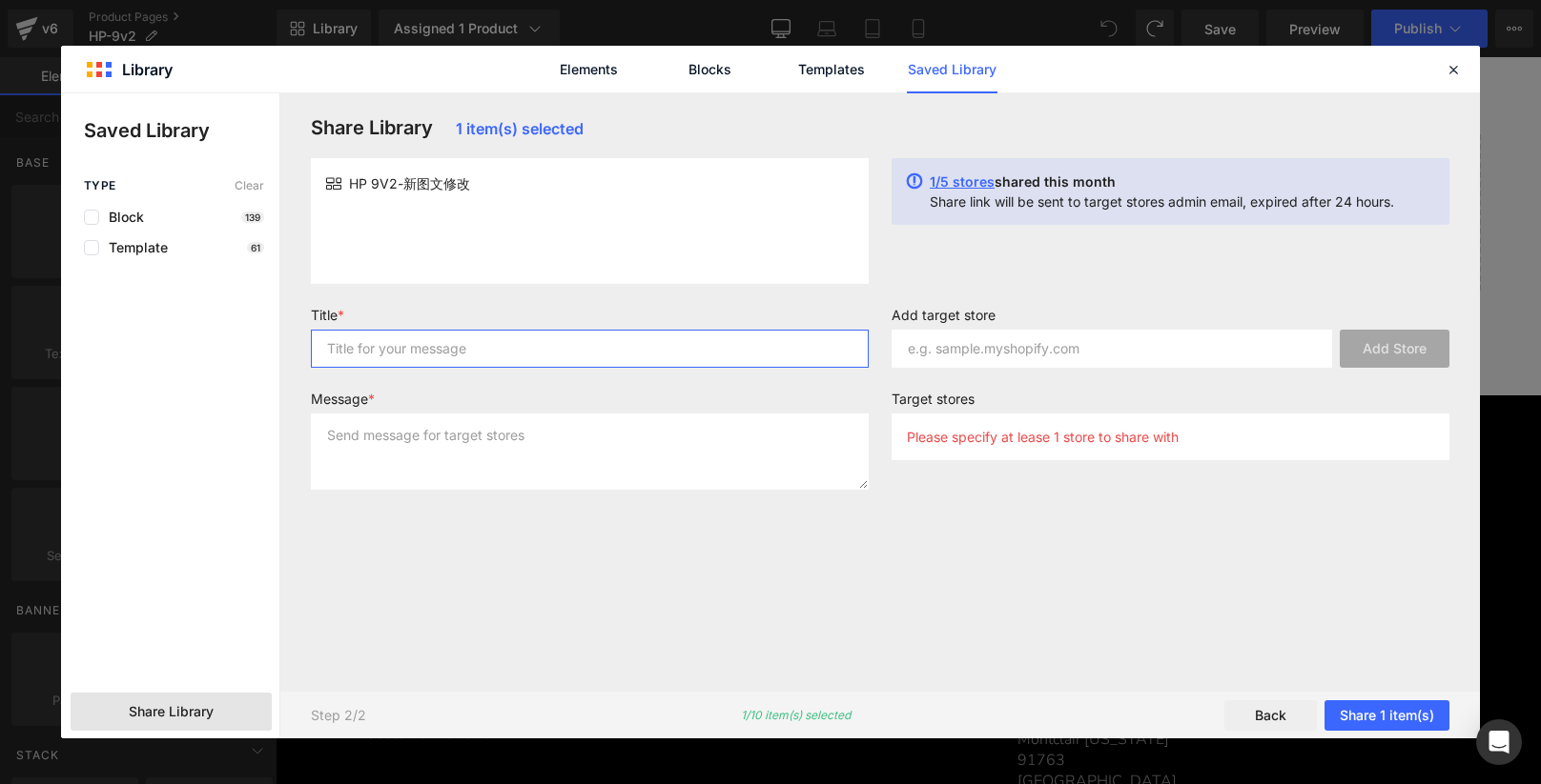
paste input "[DOMAIN_NAME]"
type input "[DOMAIN_NAME]"
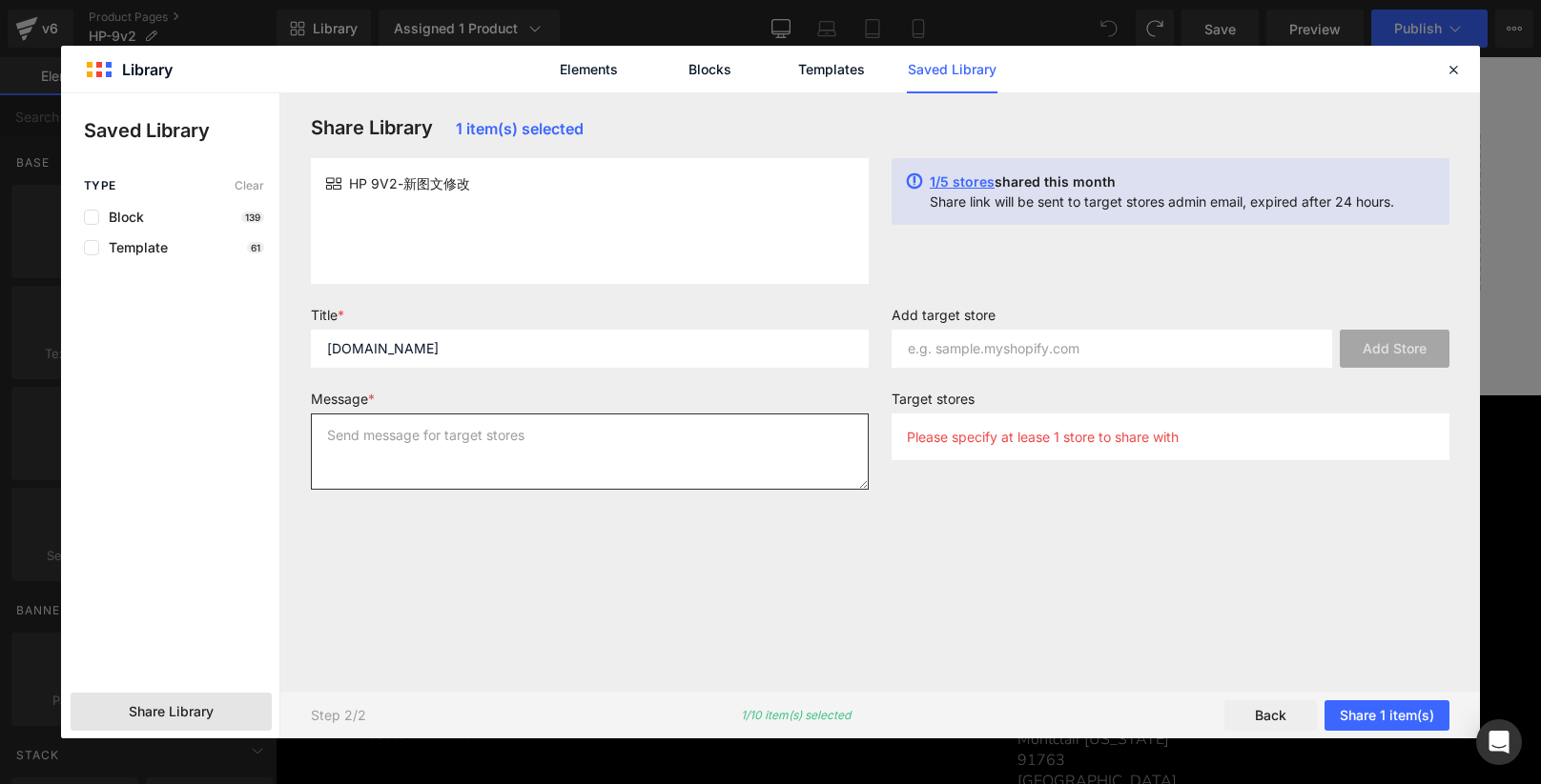
click at [0, 0] on textarea at bounding box center [0, 0] width 0 height 0
paste textarea "[DOMAIN_NAME]"
type textarea "[DOMAIN_NAME]"
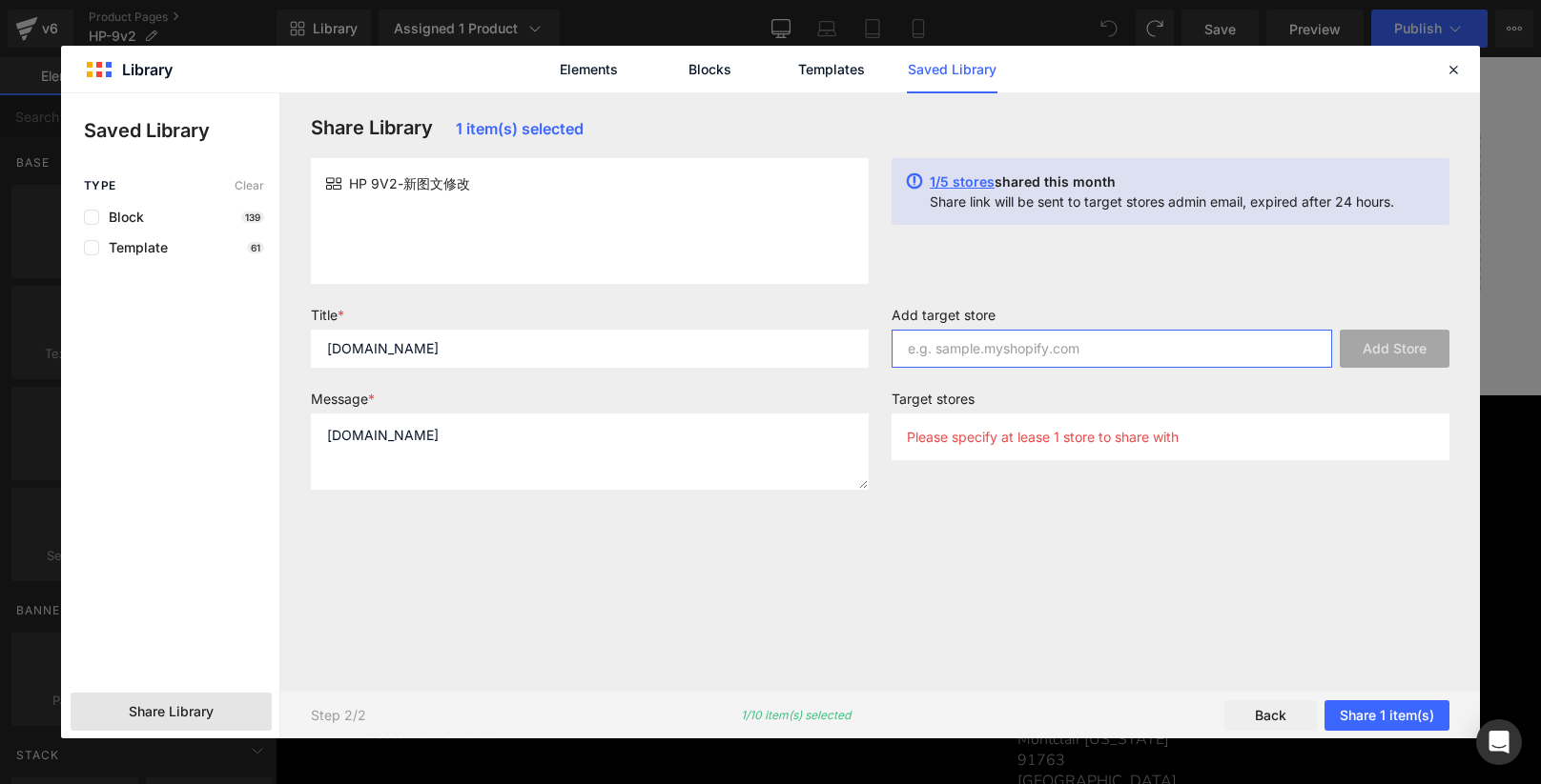
paste input "[DOMAIN_NAME]"
type input "[DOMAIN_NAME]"
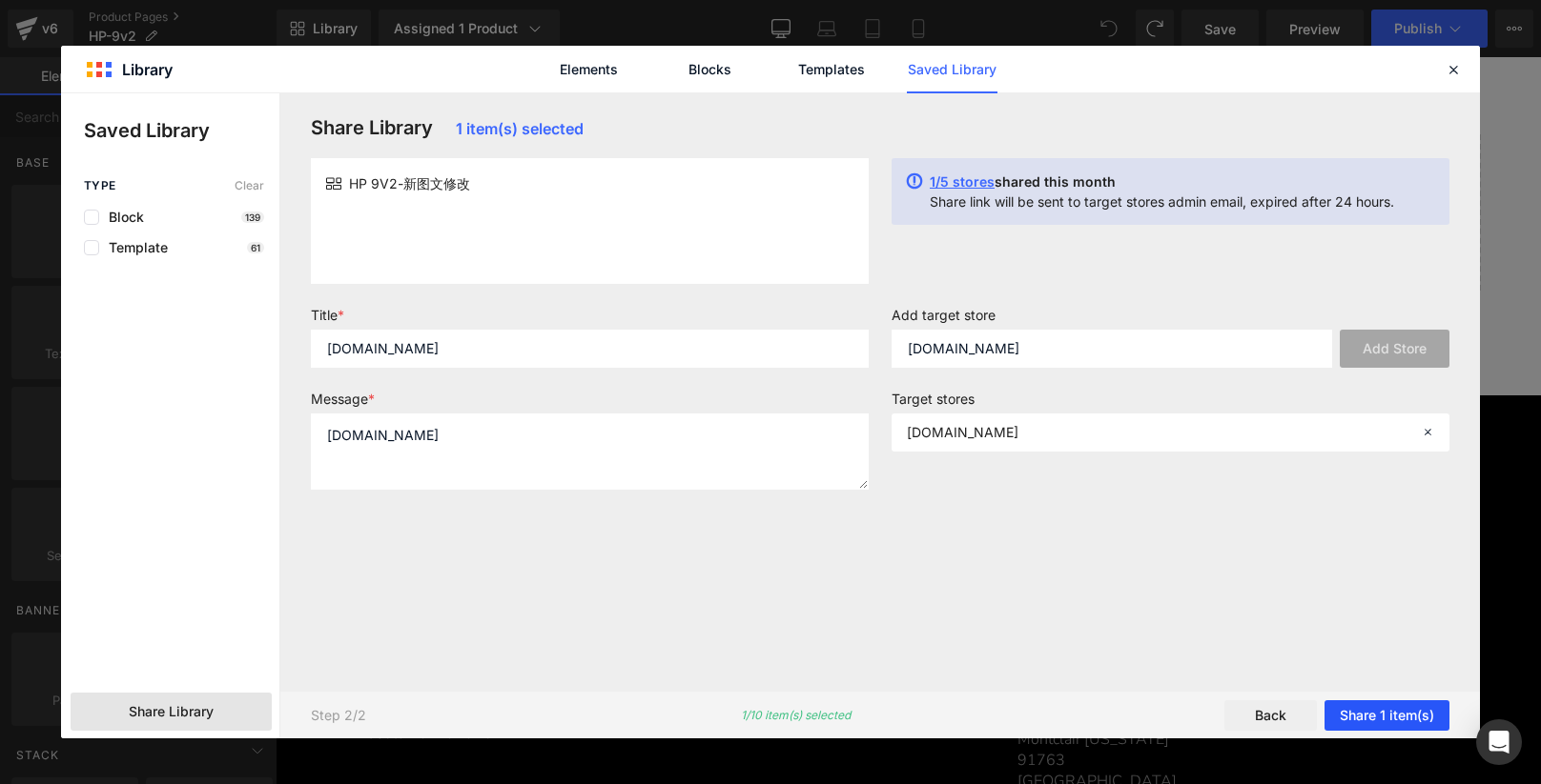
click at [0, 0] on button "Share 1 item(s)" at bounding box center [0, 0] width 0 height 0
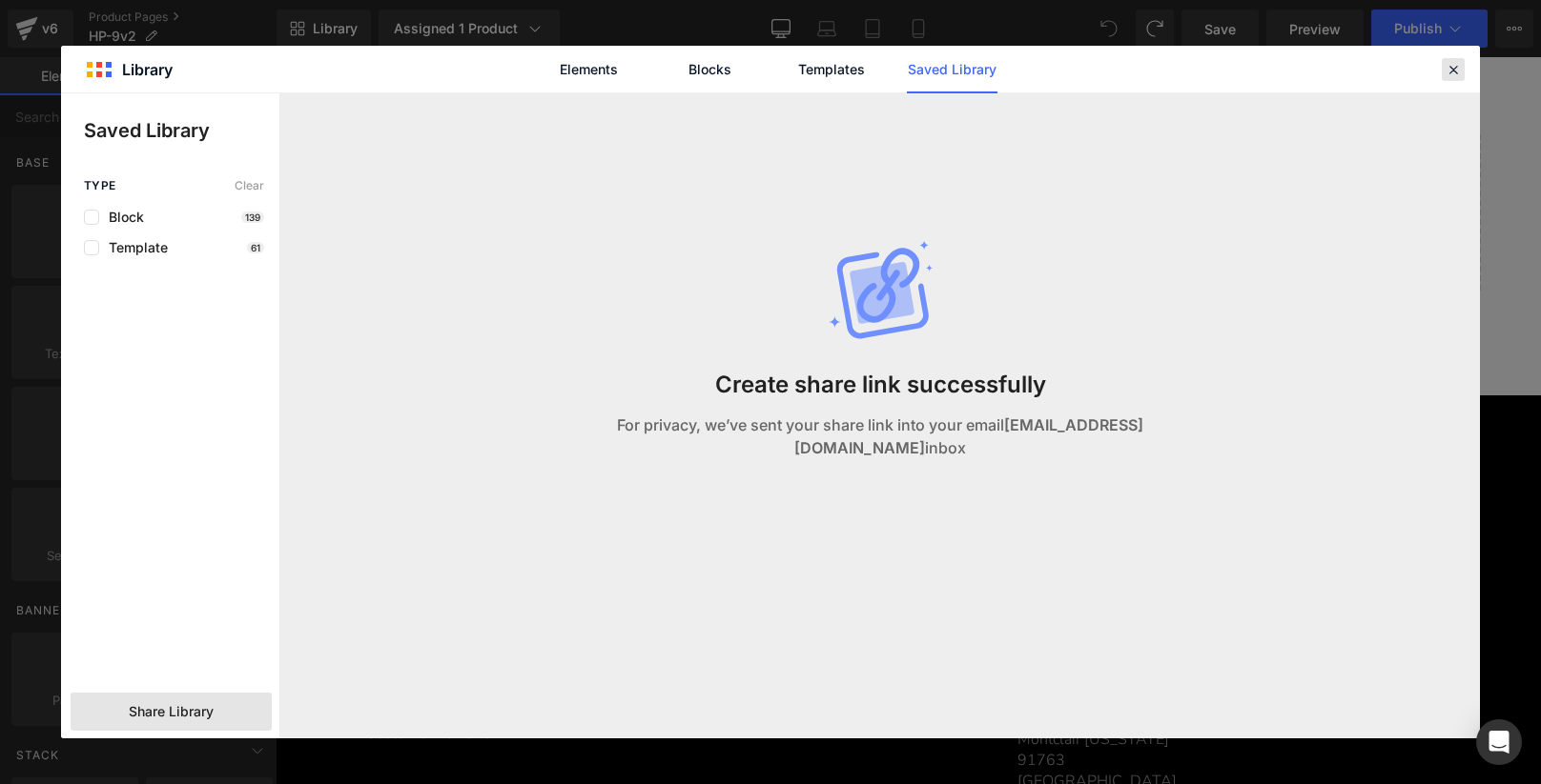
click at [1456, 71] on icon at bounding box center [1452, 69] width 17 height 17
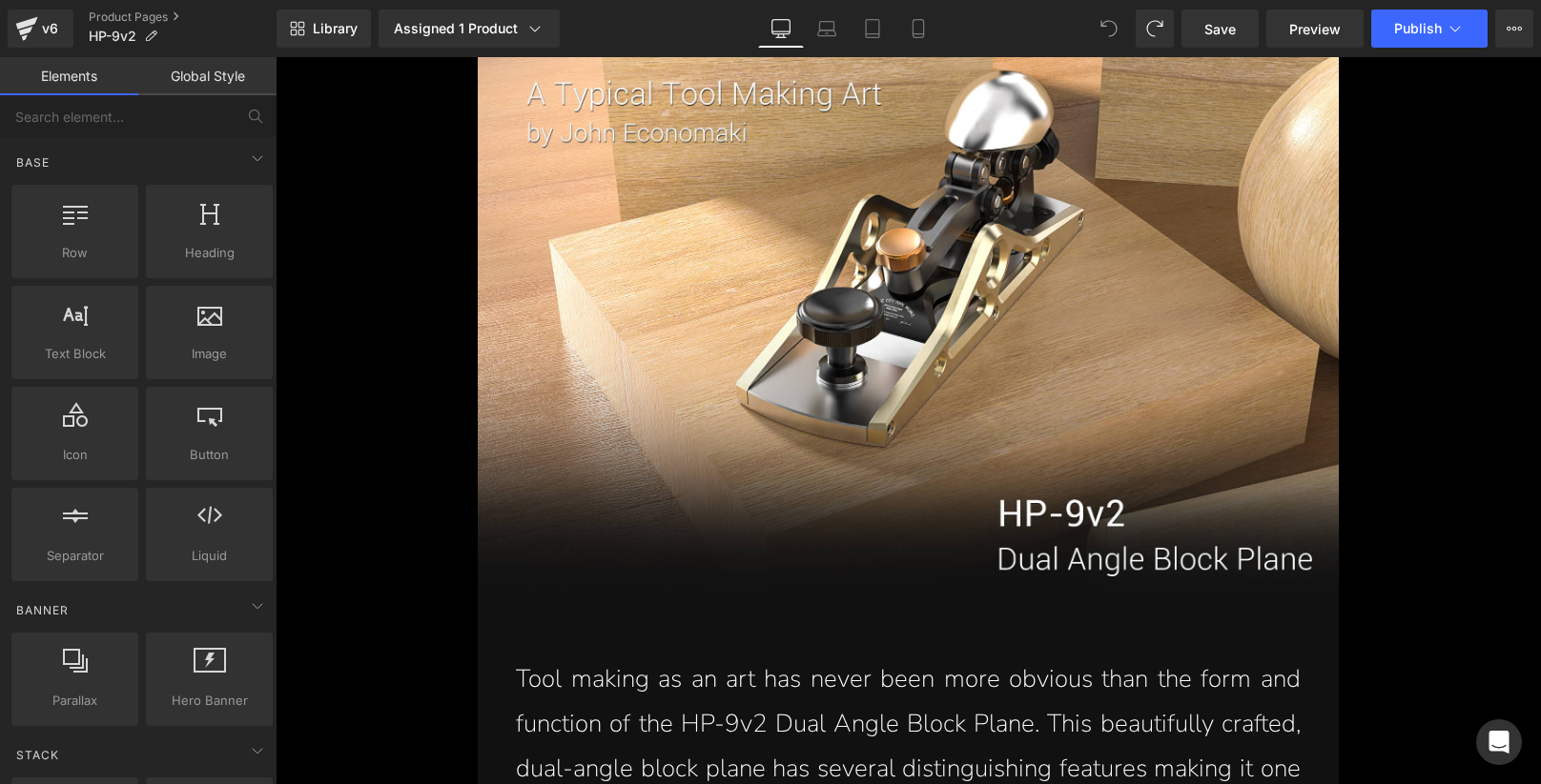
scroll to position [0, 0]
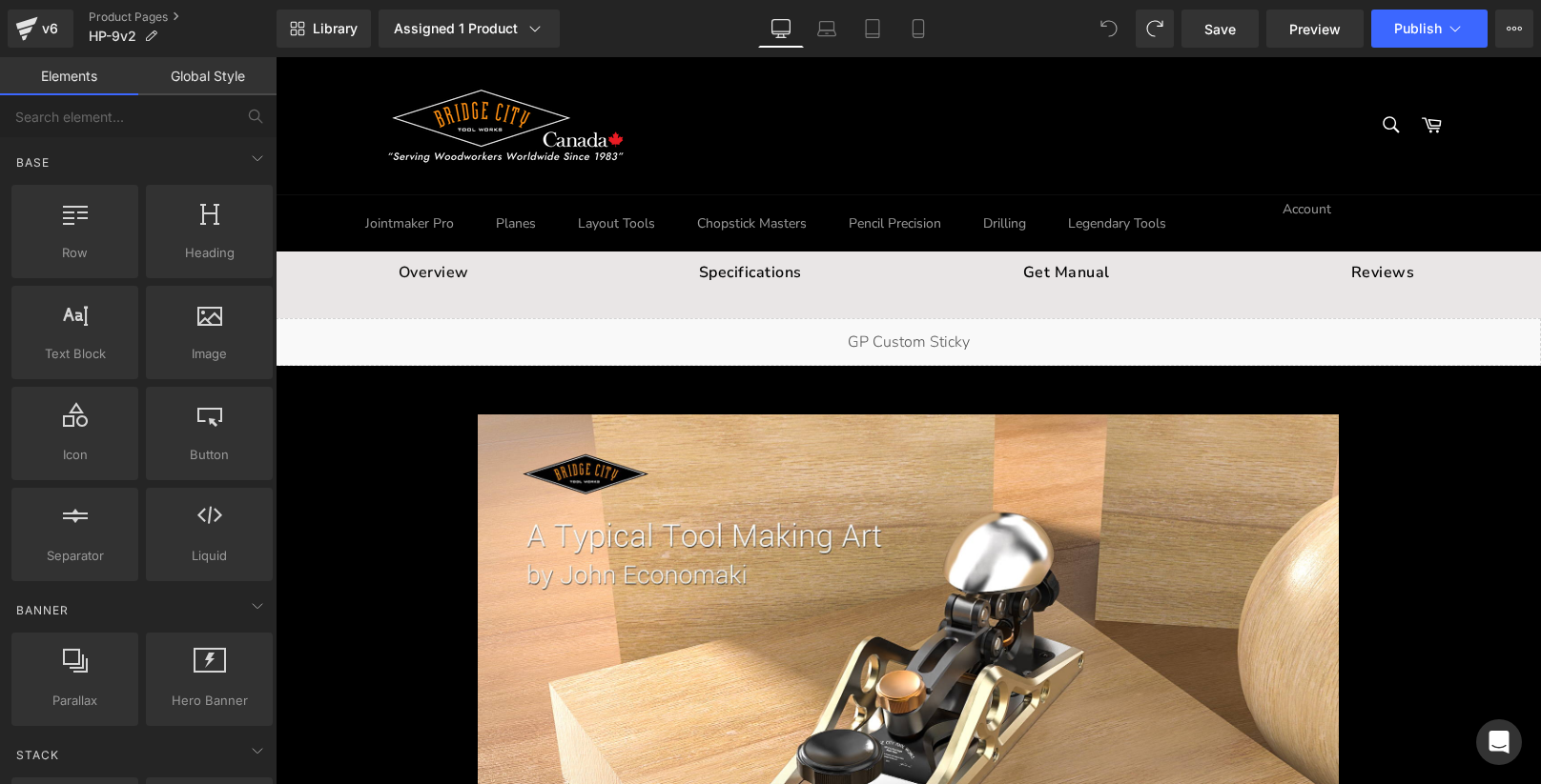
drag, startPoint x: 1533, startPoint y: 590, endPoint x: 1742, endPoint y: 93, distance: 539.2
click at [1410, 33] on span "Publish" at bounding box center [1417, 28] width 48 height 15
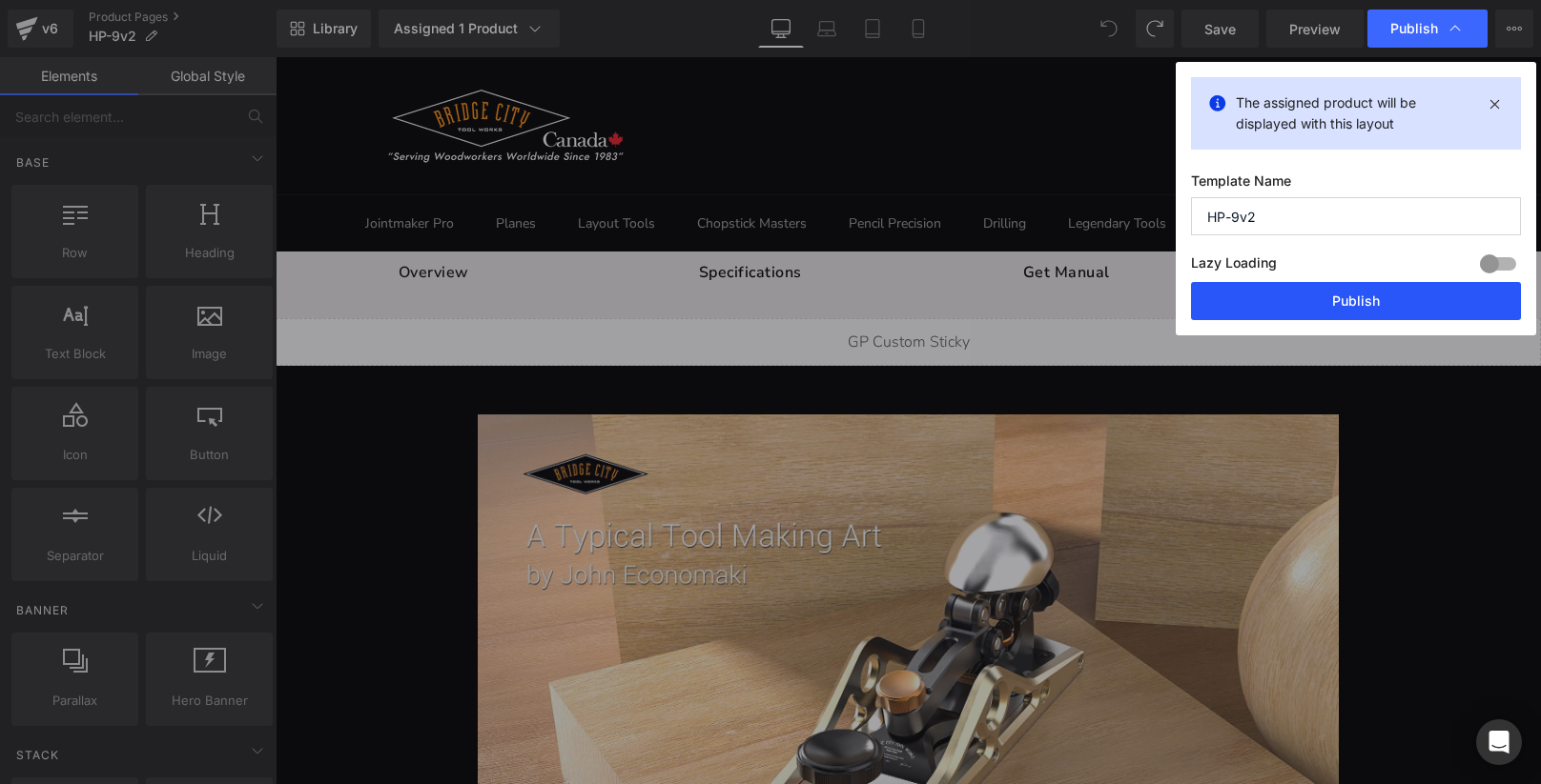
drag, startPoint x: 1364, startPoint y: 299, endPoint x: 1093, endPoint y: 225, distance: 280.9
click at [0, 0] on button "Publish" at bounding box center [0, 0] width 0 height 0
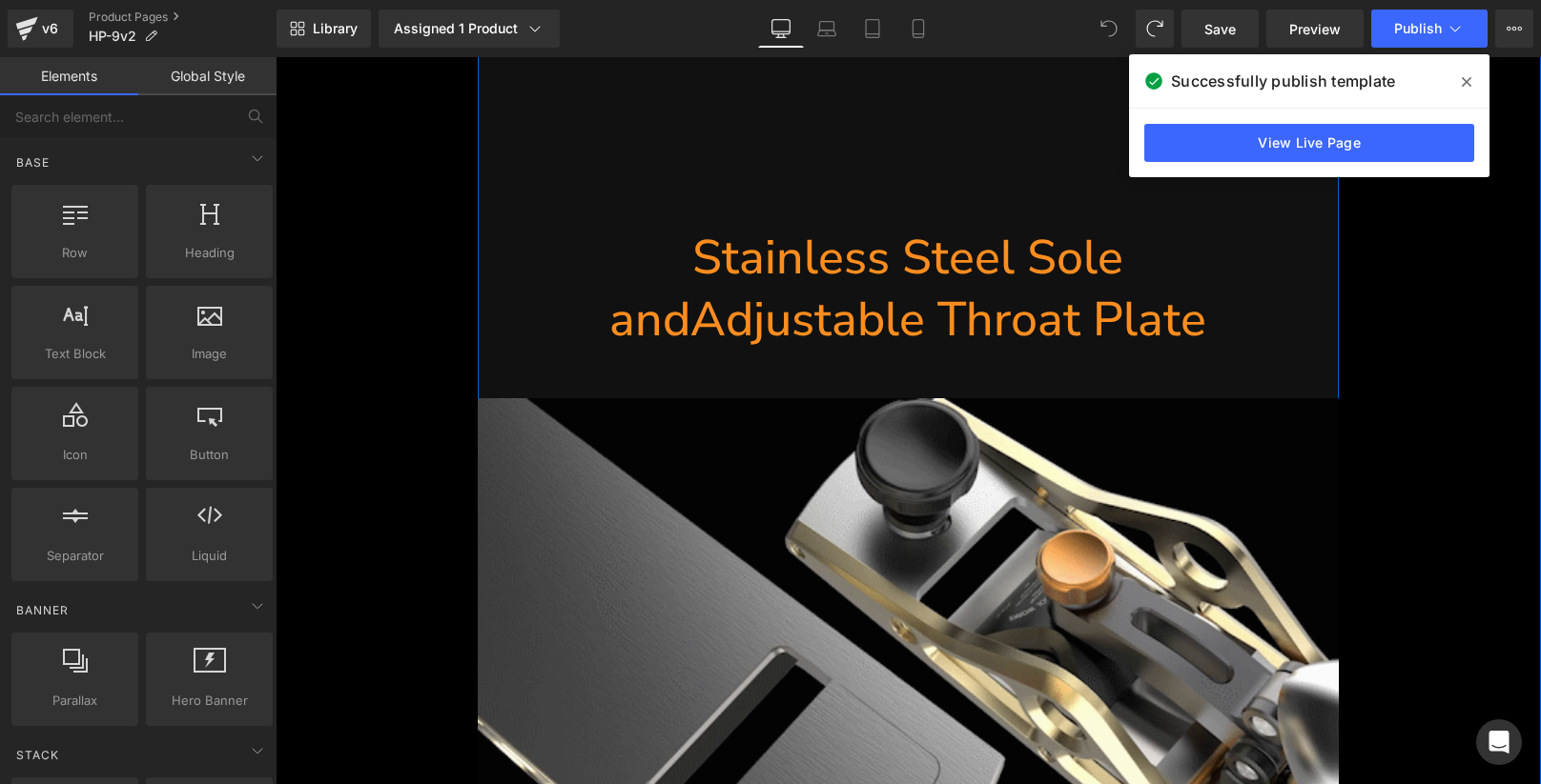
scroll to position [13604, 0]
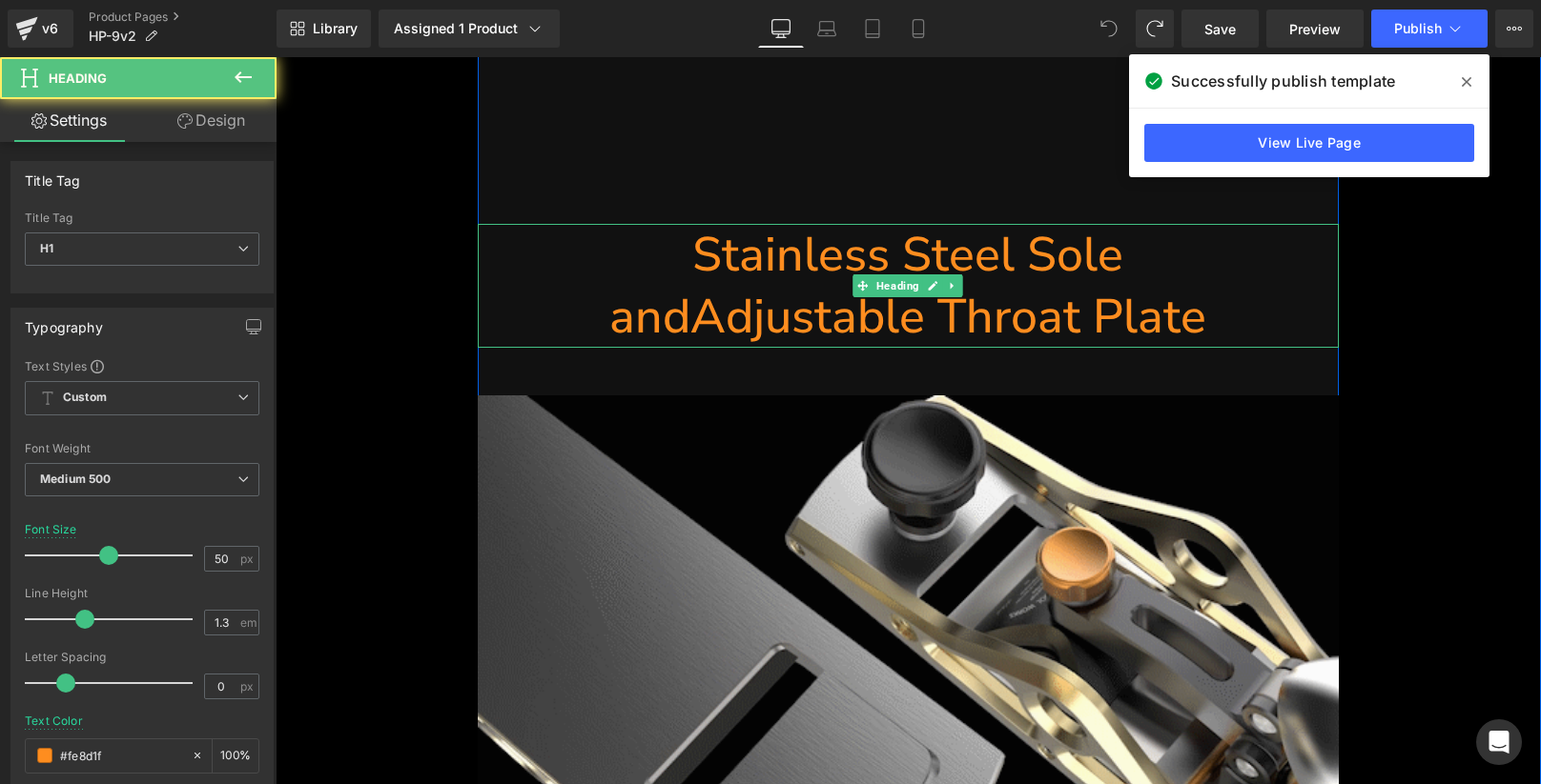
click at [680, 305] on h1 "andAdjustable Throat Plate" at bounding box center [907, 317] width 860 height 62
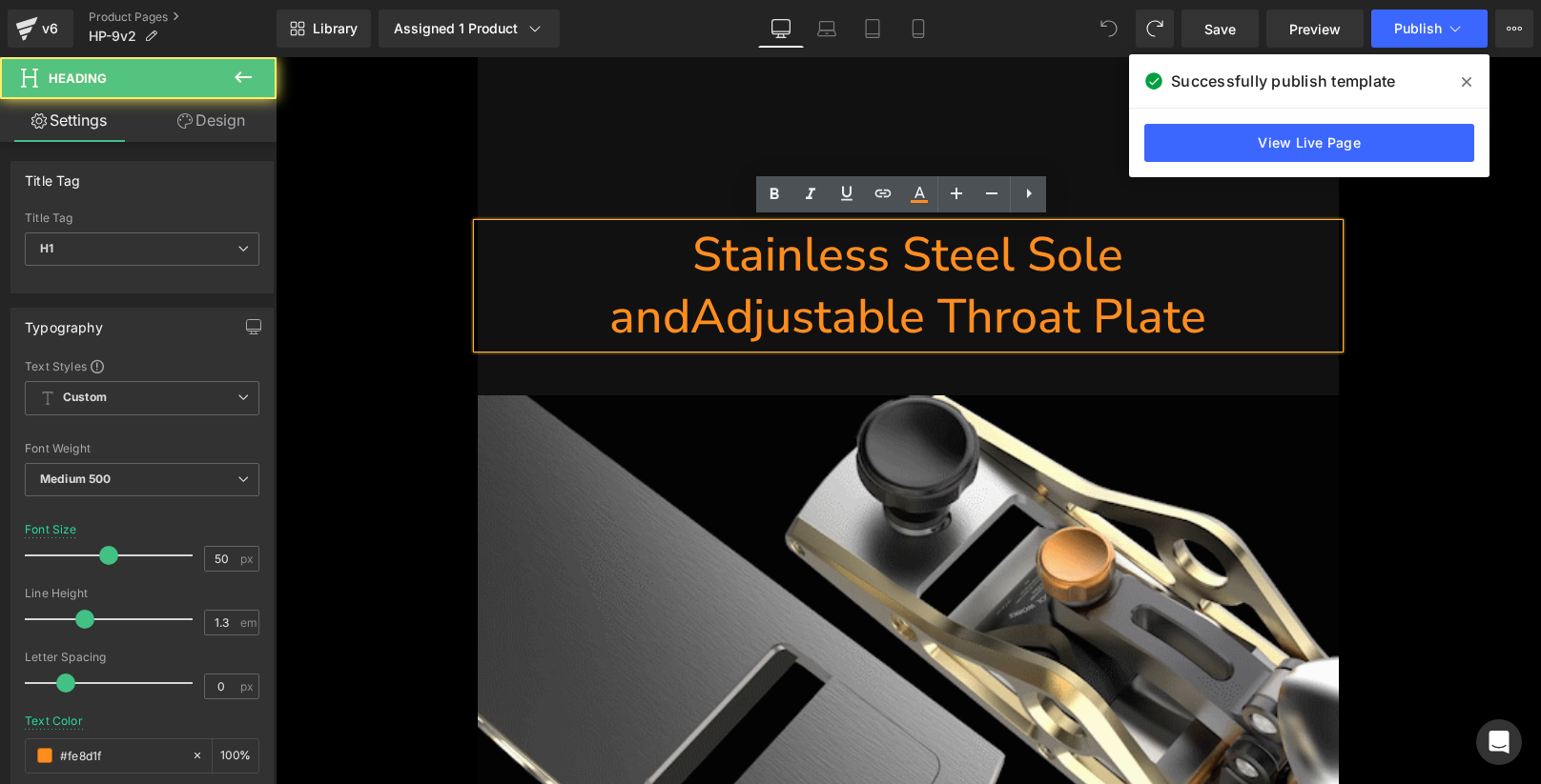
click at [690, 309] on h1 "andAdjustable Throat Plate" at bounding box center [907, 317] width 860 height 62
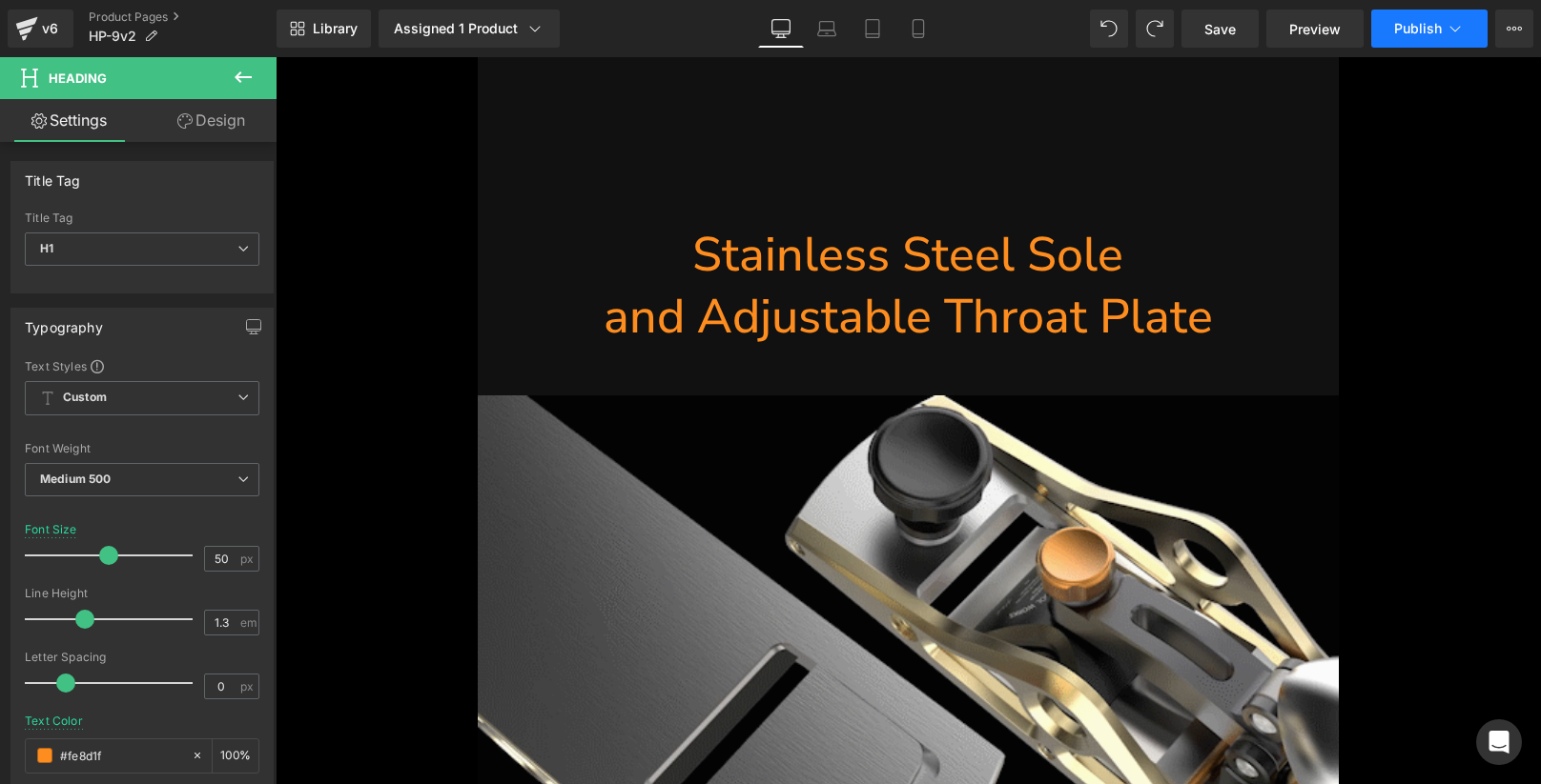
click at [1400, 32] on span "Publish" at bounding box center [1417, 28] width 48 height 15
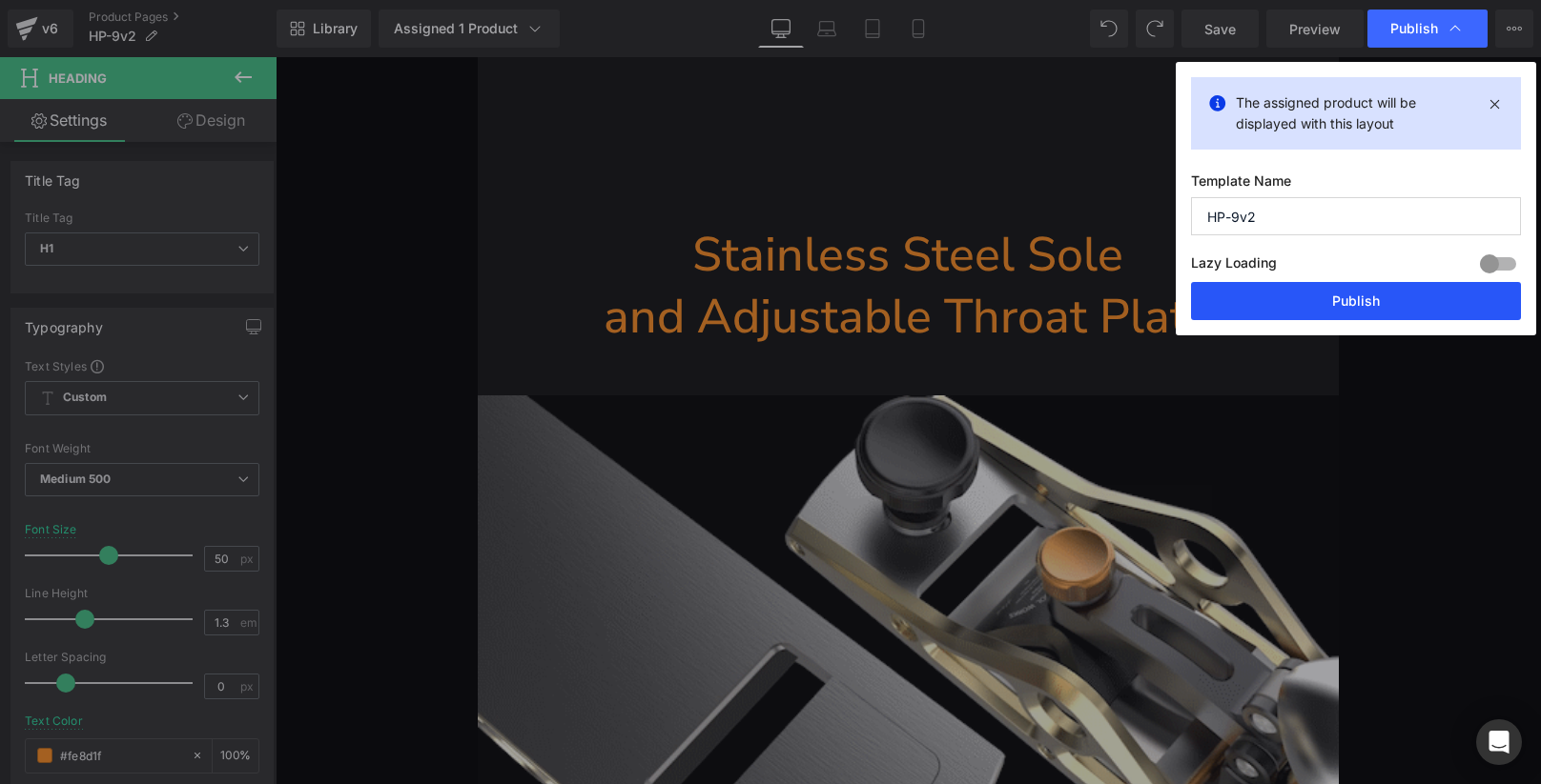
click at [0, 0] on button "Publish" at bounding box center [0, 0] width 0 height 0
